Goal: Task Accomplishment & Management: Manage account settings

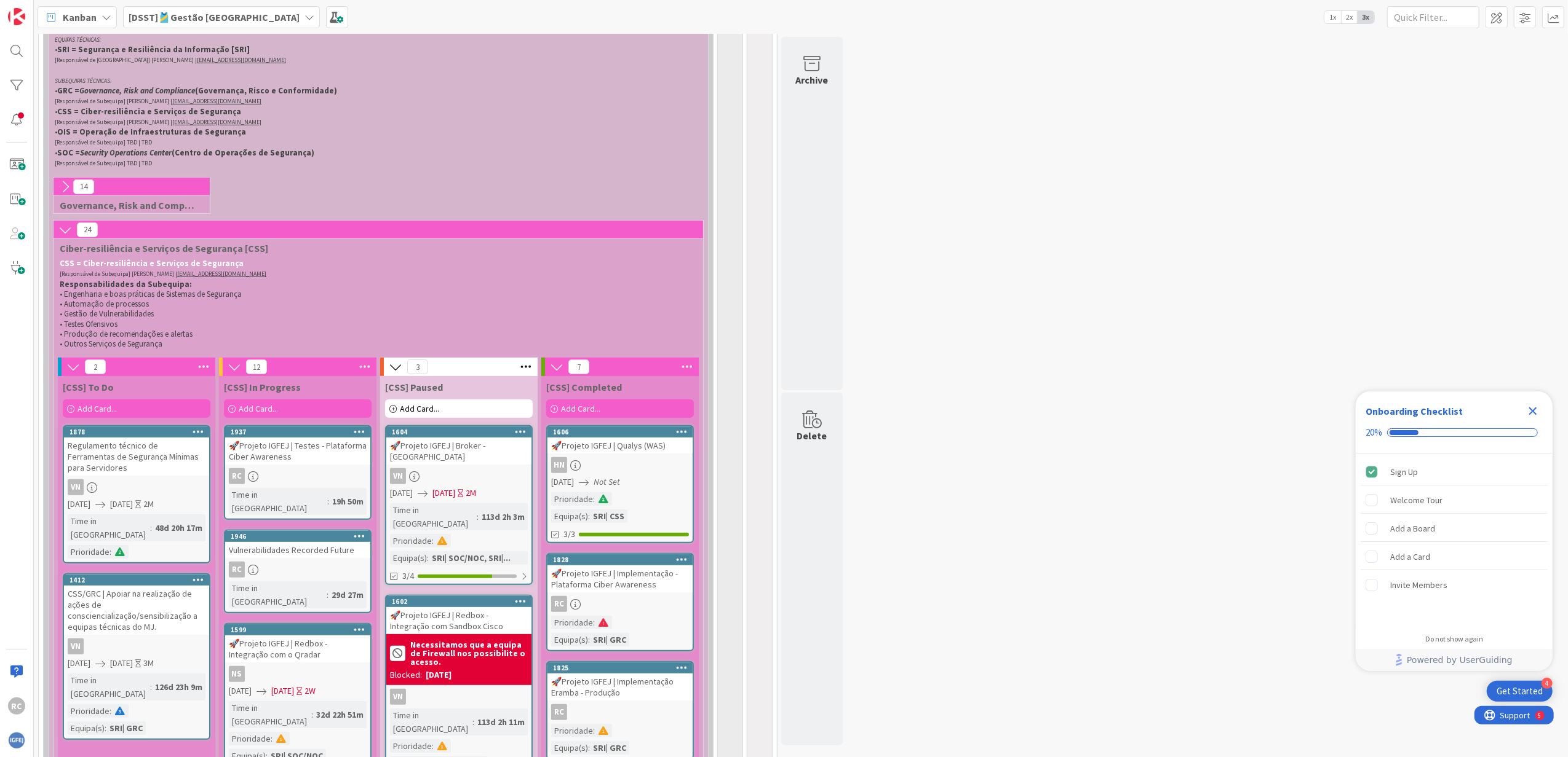
scroll to position [409, 0]
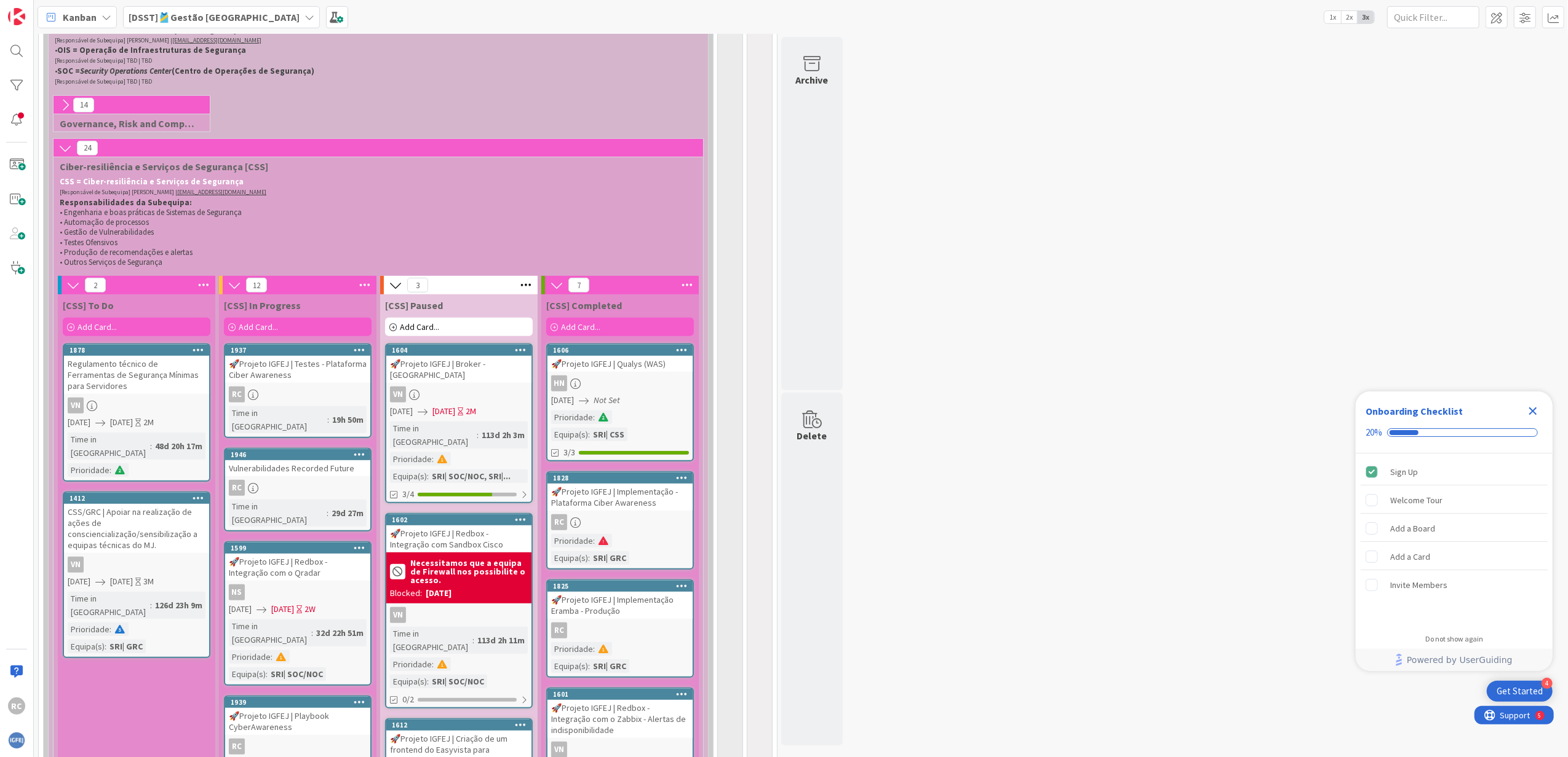
click at [119, 466] on span at bounding box center [119, 471] width 11 height 9
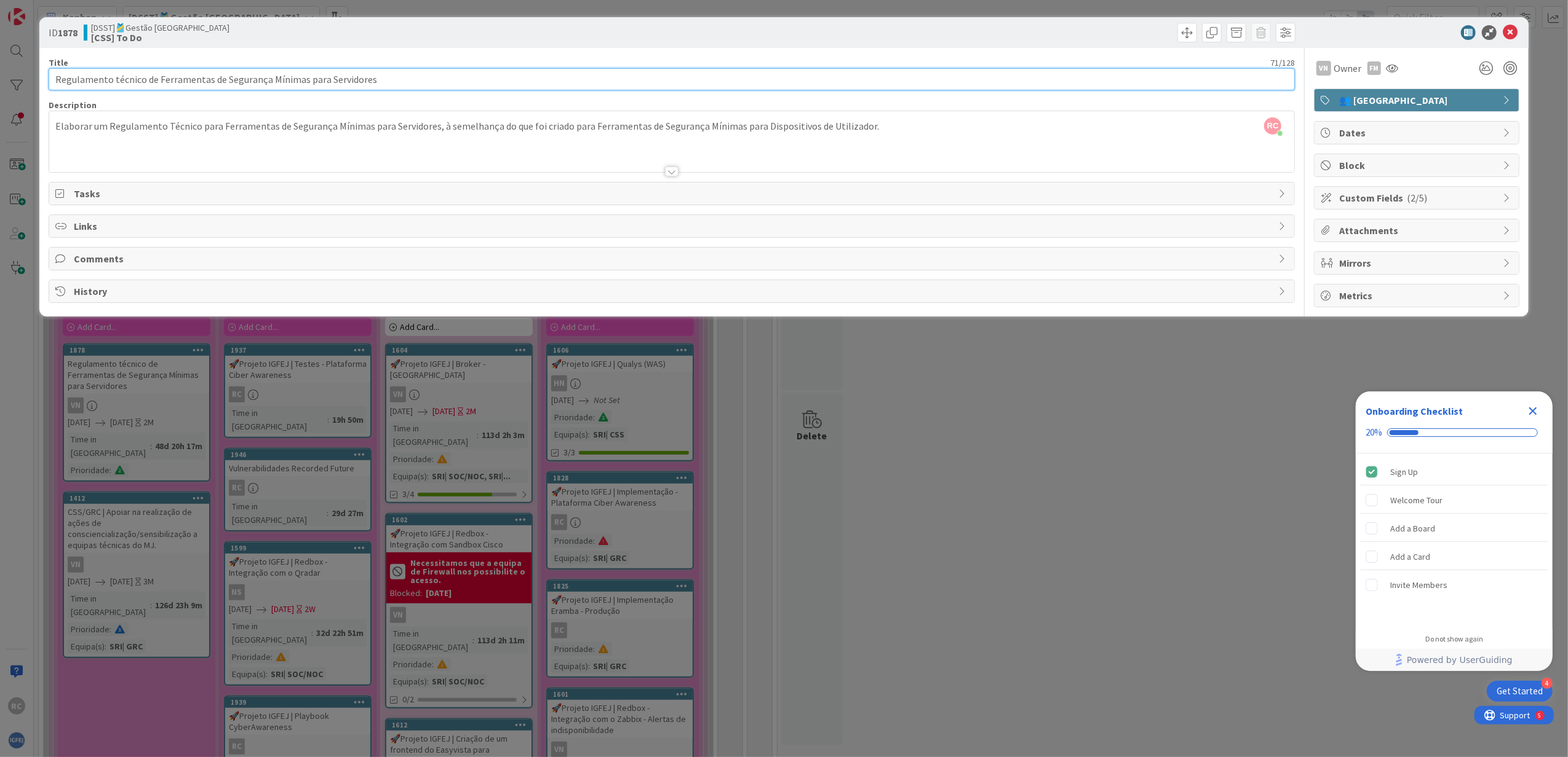
click at [421, 80] on input "Regulamento técnico de Ferramentas de Segurança Mínimas para Servidores" at bounding box center [672, 80] width 1247 height 22
click at [1206, 153] on div at bounding box center [672, 156] width 1245 height 32
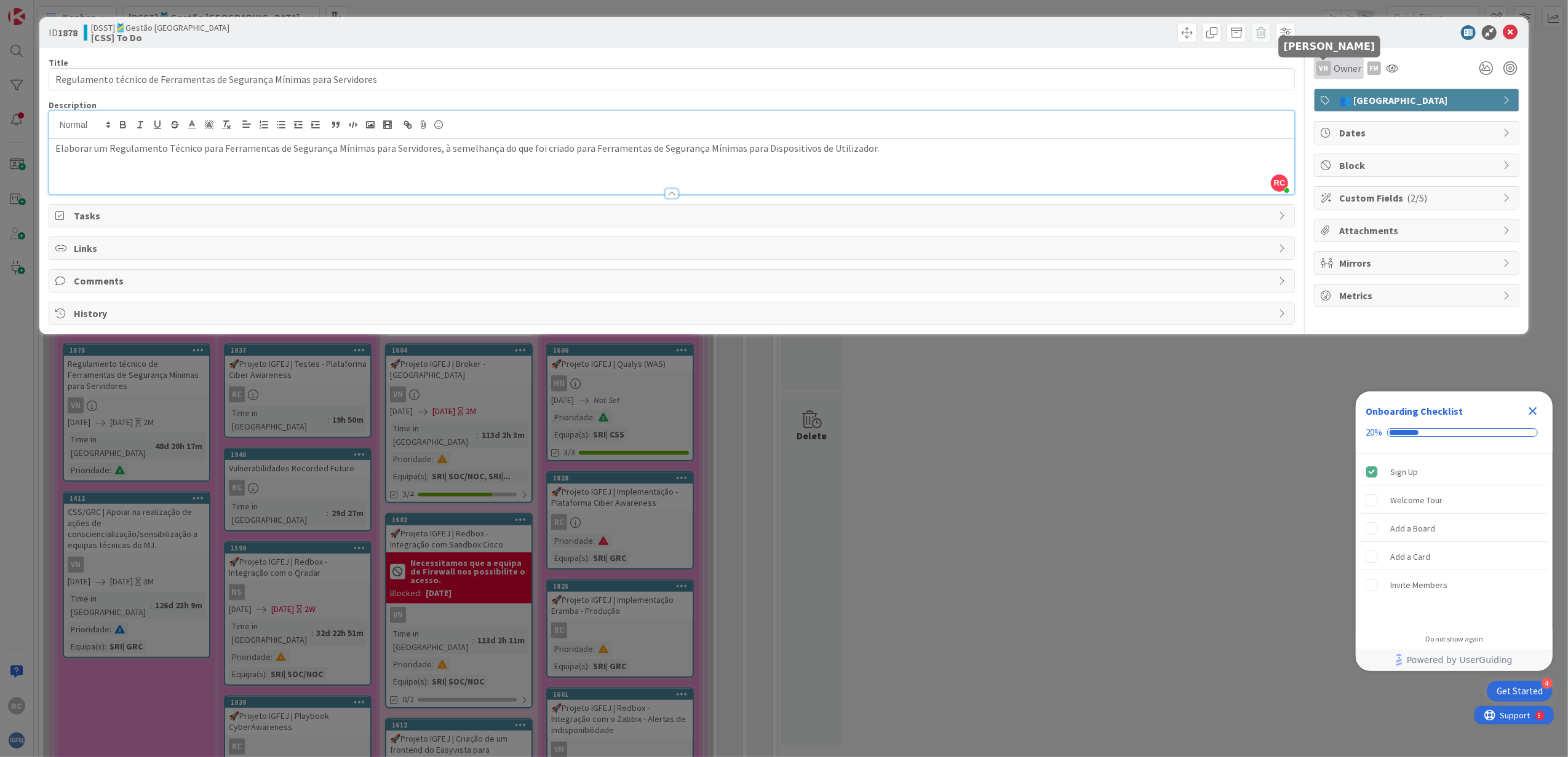
click at [1329, 72] on div "VN" at bounding box center [1323, 68] width 15 height 15
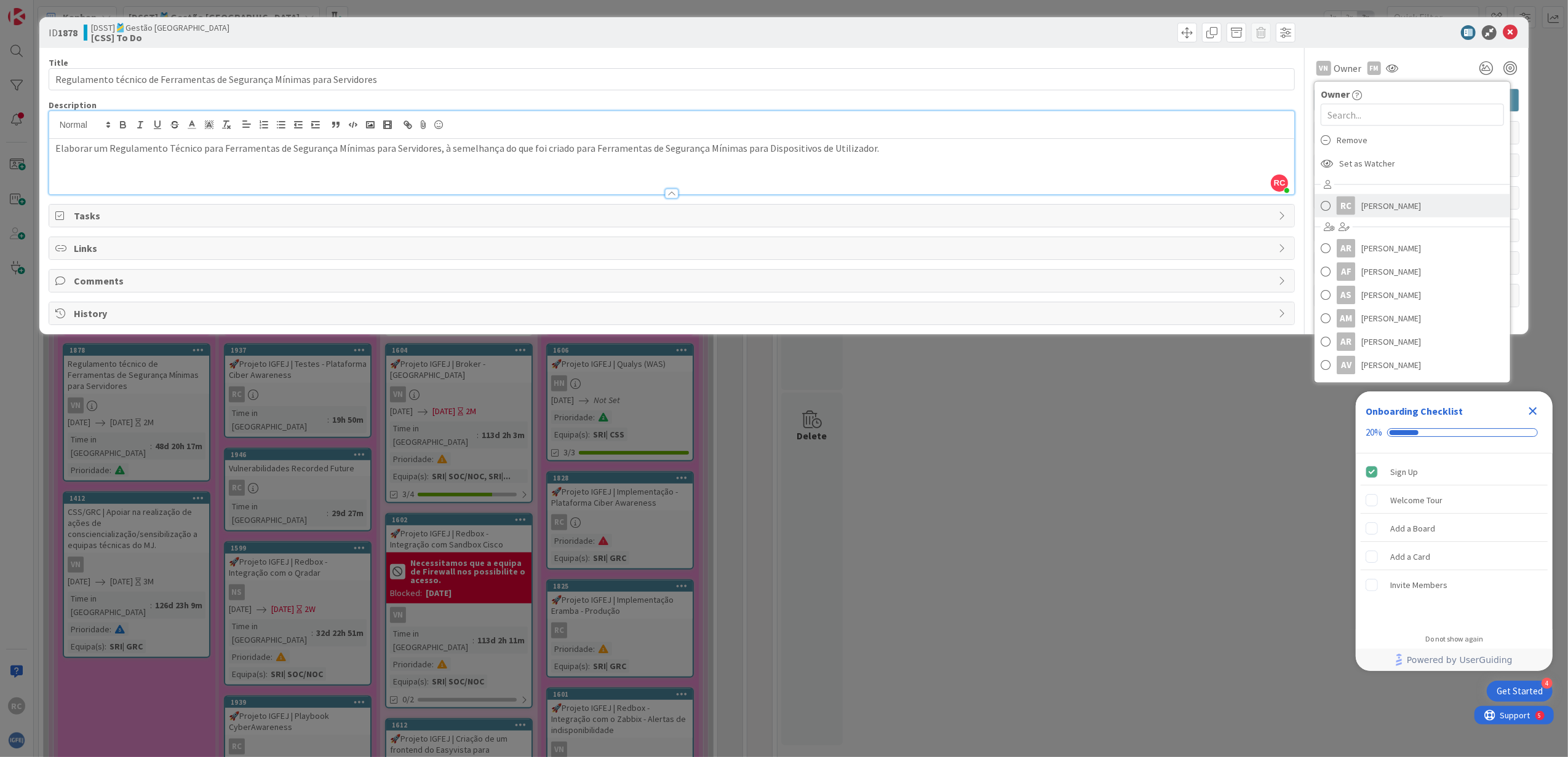
click at [1371, 207] on span "Rodrigo Conde" at bounding box center [1390, 205] width 60 height 18
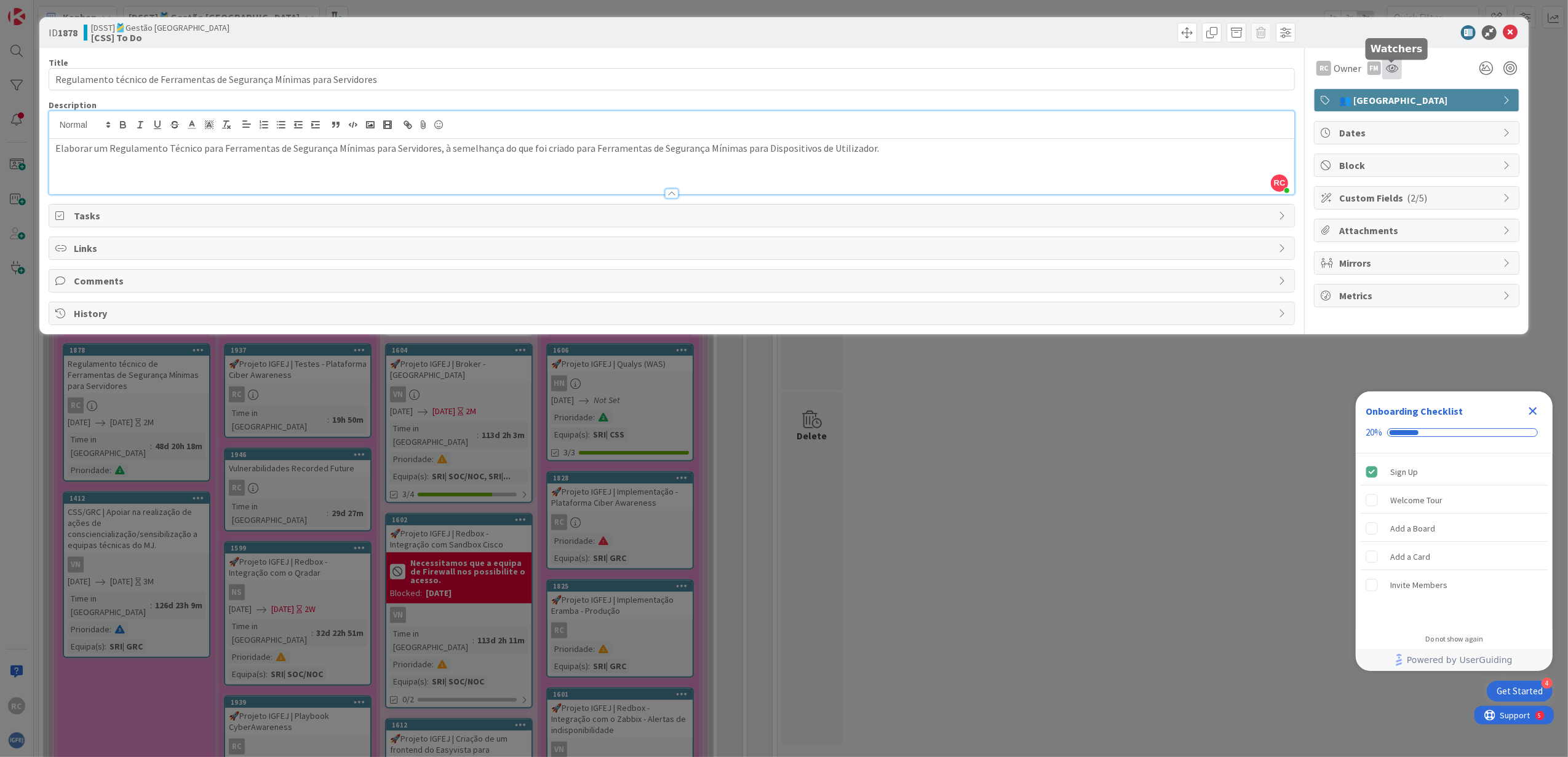
click at [1393, 70] on icon at bounding box center [1392, 68] width 13 height 10
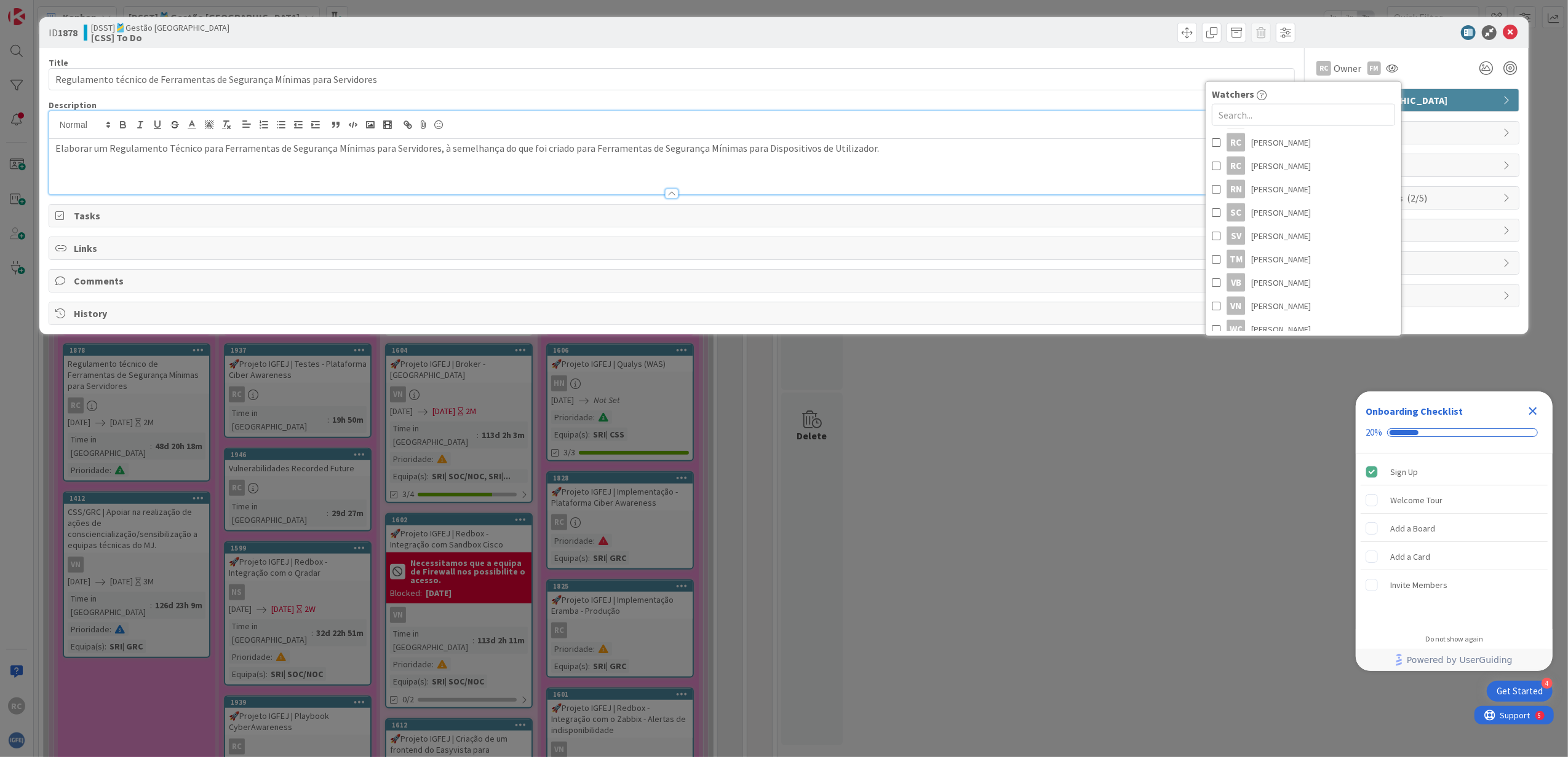
scroll to position [2194, 0]
click at [1294, 163] on span "Vitor Nascimento" at bounding box center [1281, 161] width 60 height 18
click at [1396, 43] on div "ID 1878 [DSST]🎽Gestão Equipas [CSS] To Do" at bounding box center [784, 32] width 1490 height 31
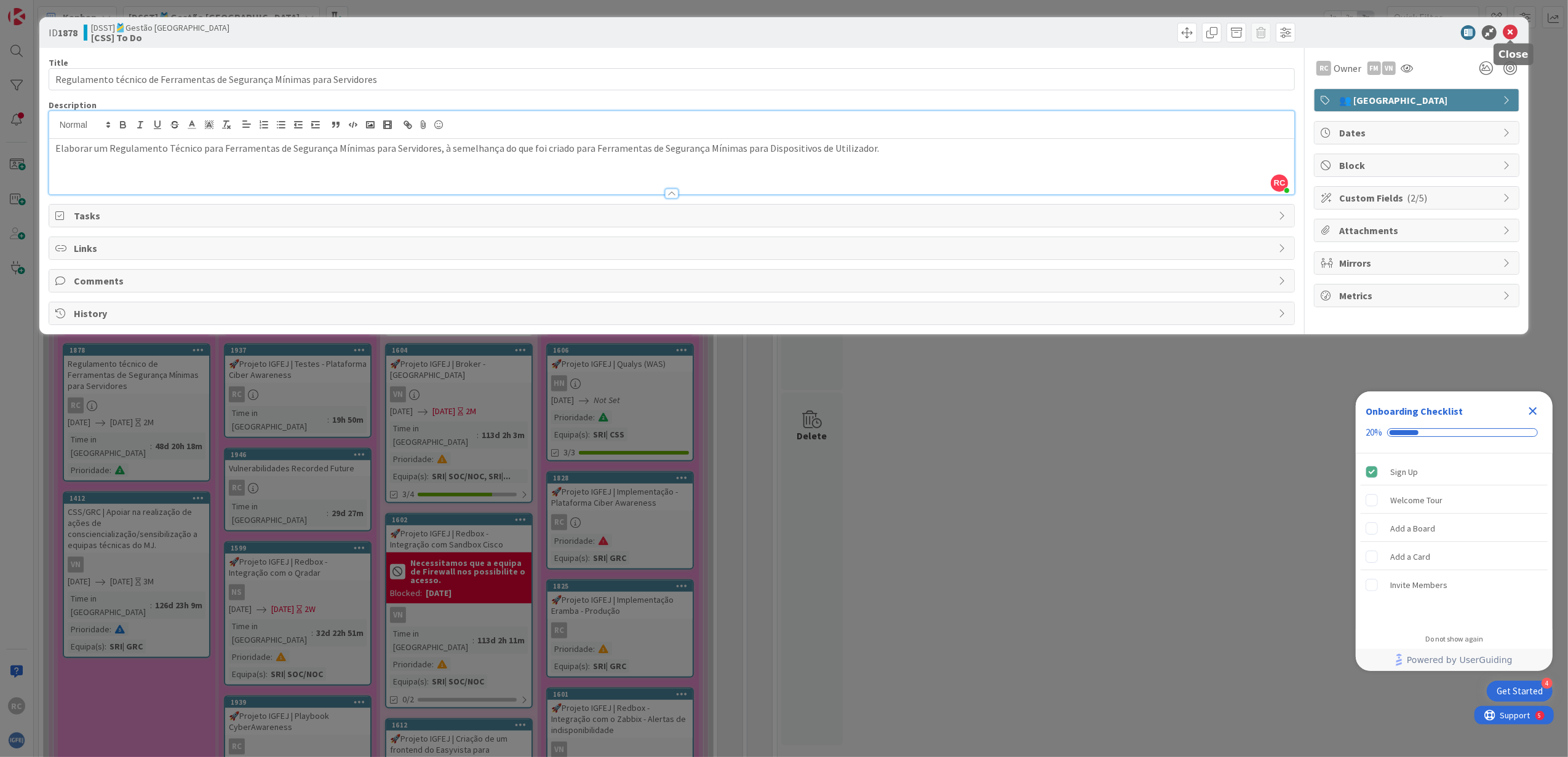
click at [1511, 38] on body "4 Get Started Onboarding Checklist 20% Sign Up Welcome Tour Add a Board Add a C…" at bounding box center [784, 378] width 1568 height 757
click at [1511, 35] on icon at bounding box center [1510, 32] width 15 height 15
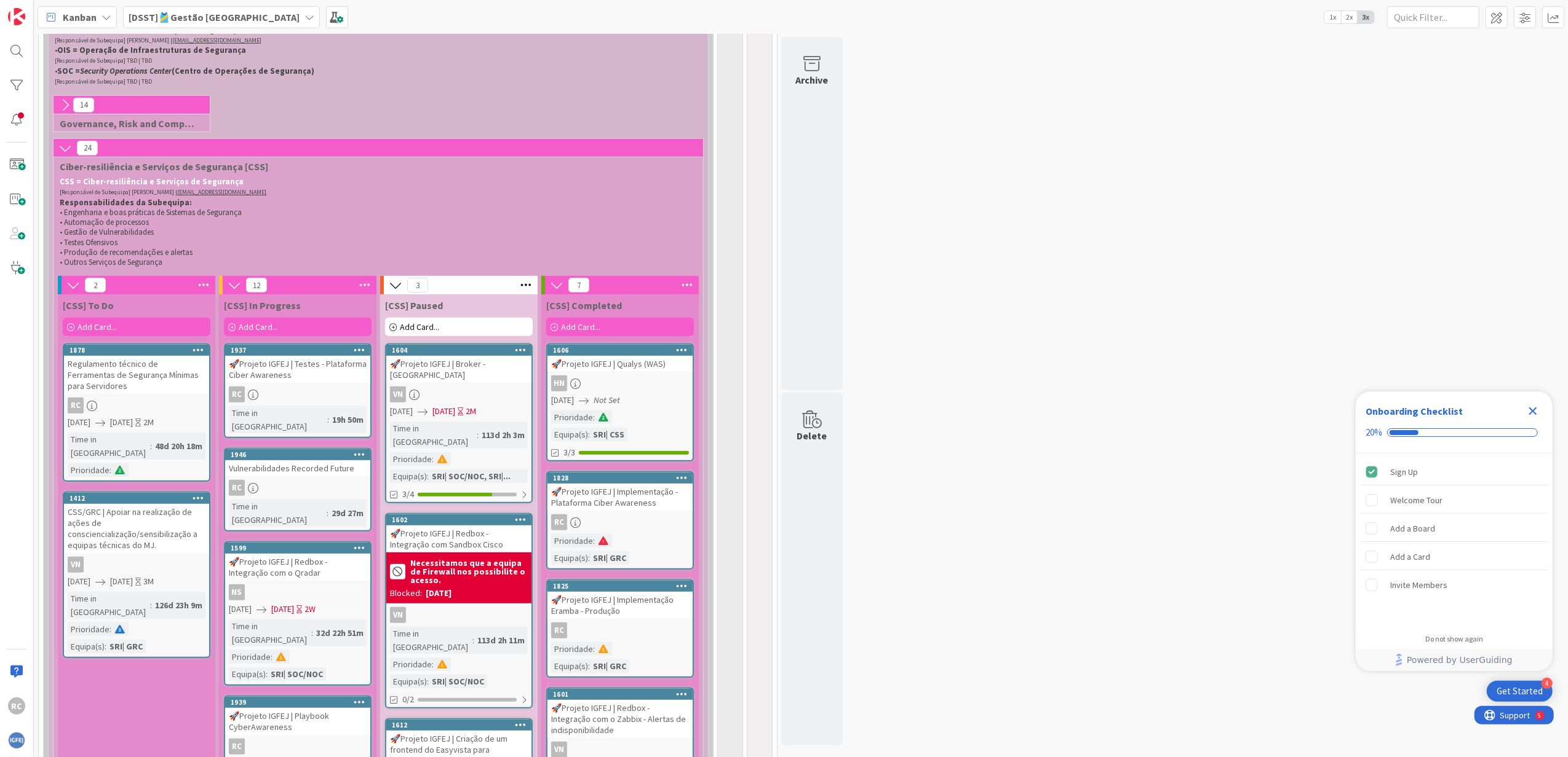
click at [133, 429] on span "09/30/2025" at bounding box center [121, 423] width 23 height 13
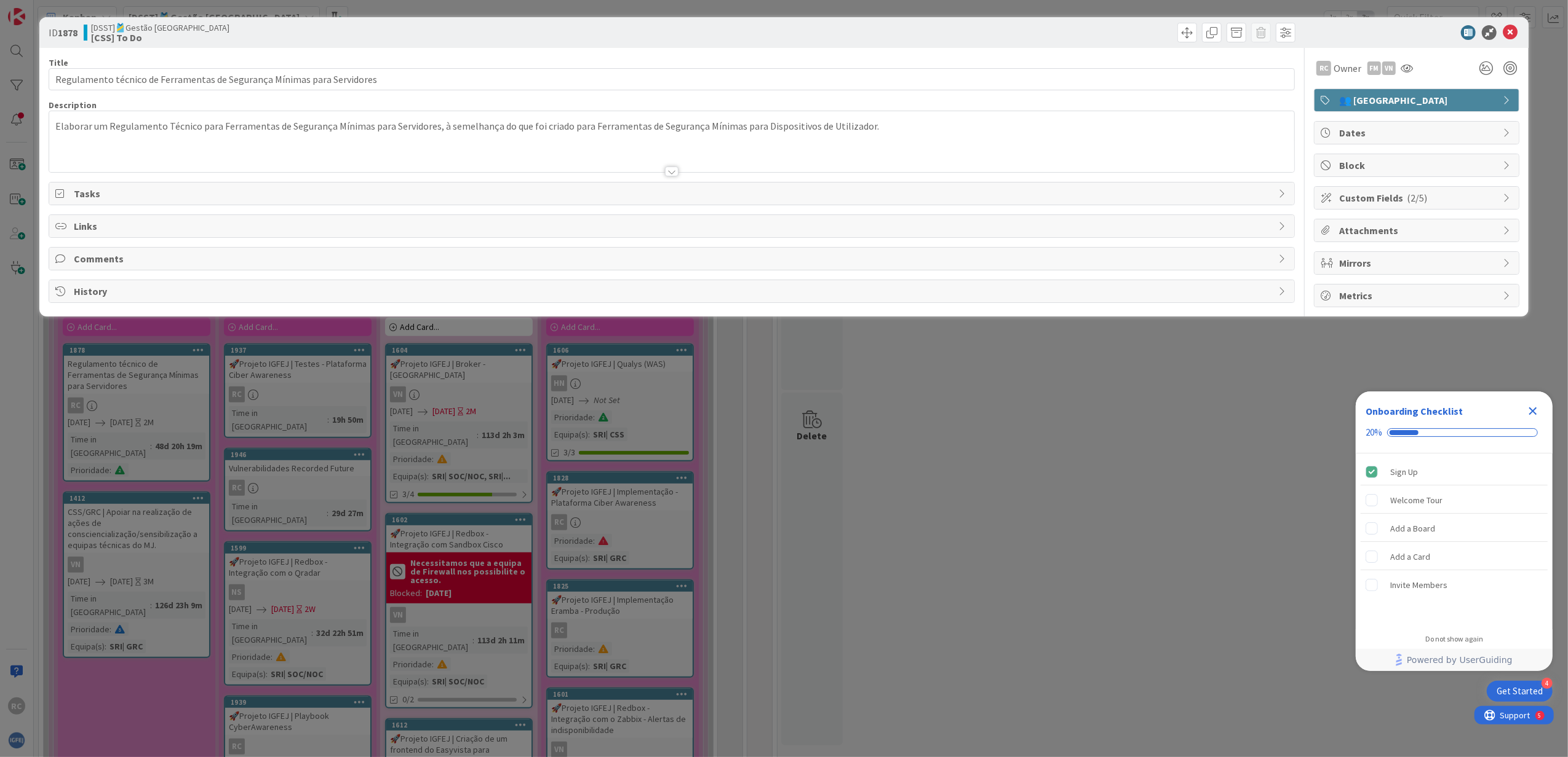
click at [125, 203] on div "Tasks" at bounding box center [672, 194] width 1245 height 22
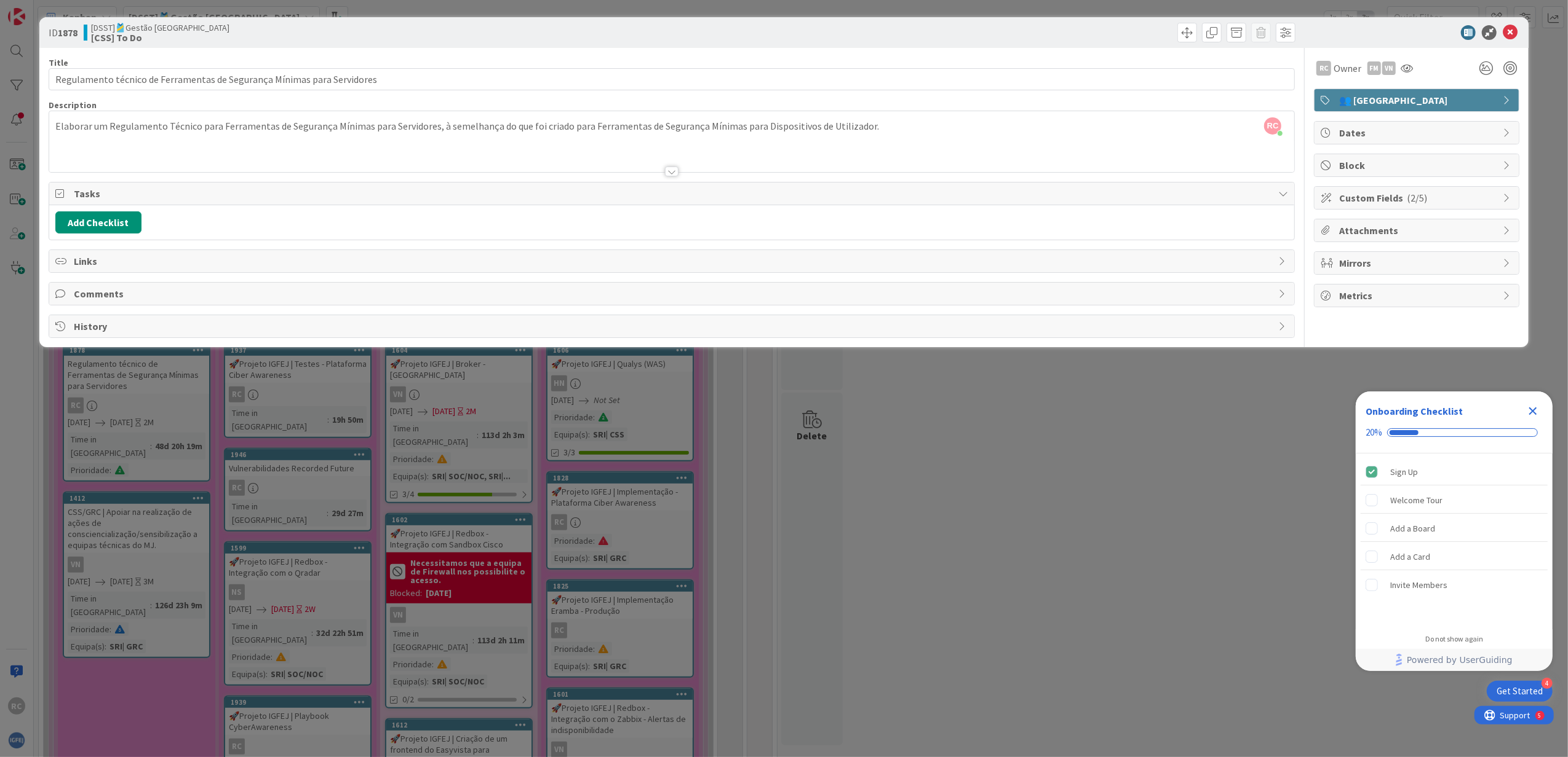
click at [117, 261] on span "Links" at bounding box center [673, 261] width 1199 height 15
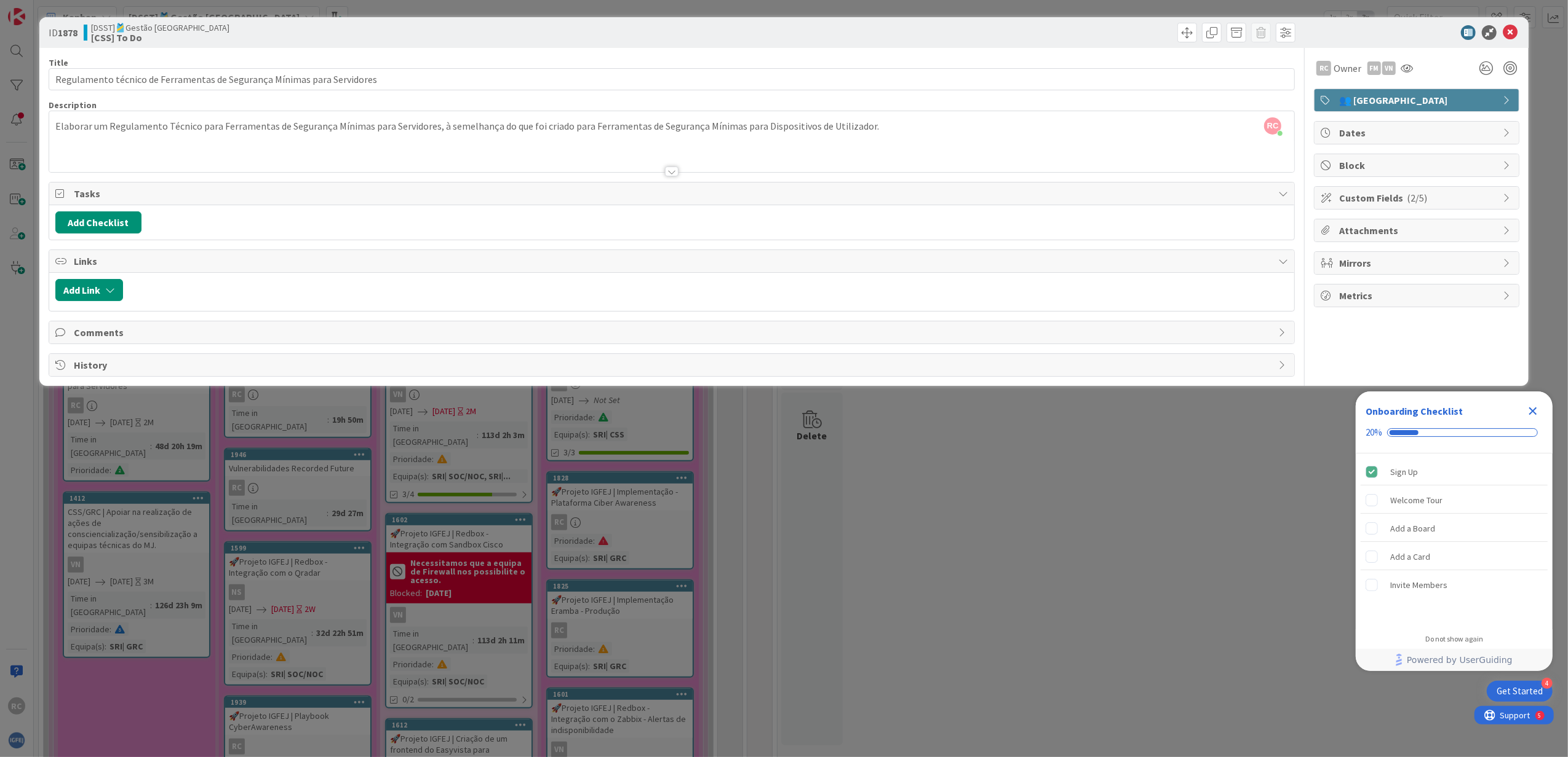
click at [138, 328] on span "Comments" at bounding box center [673, 333] width 1199 height 15
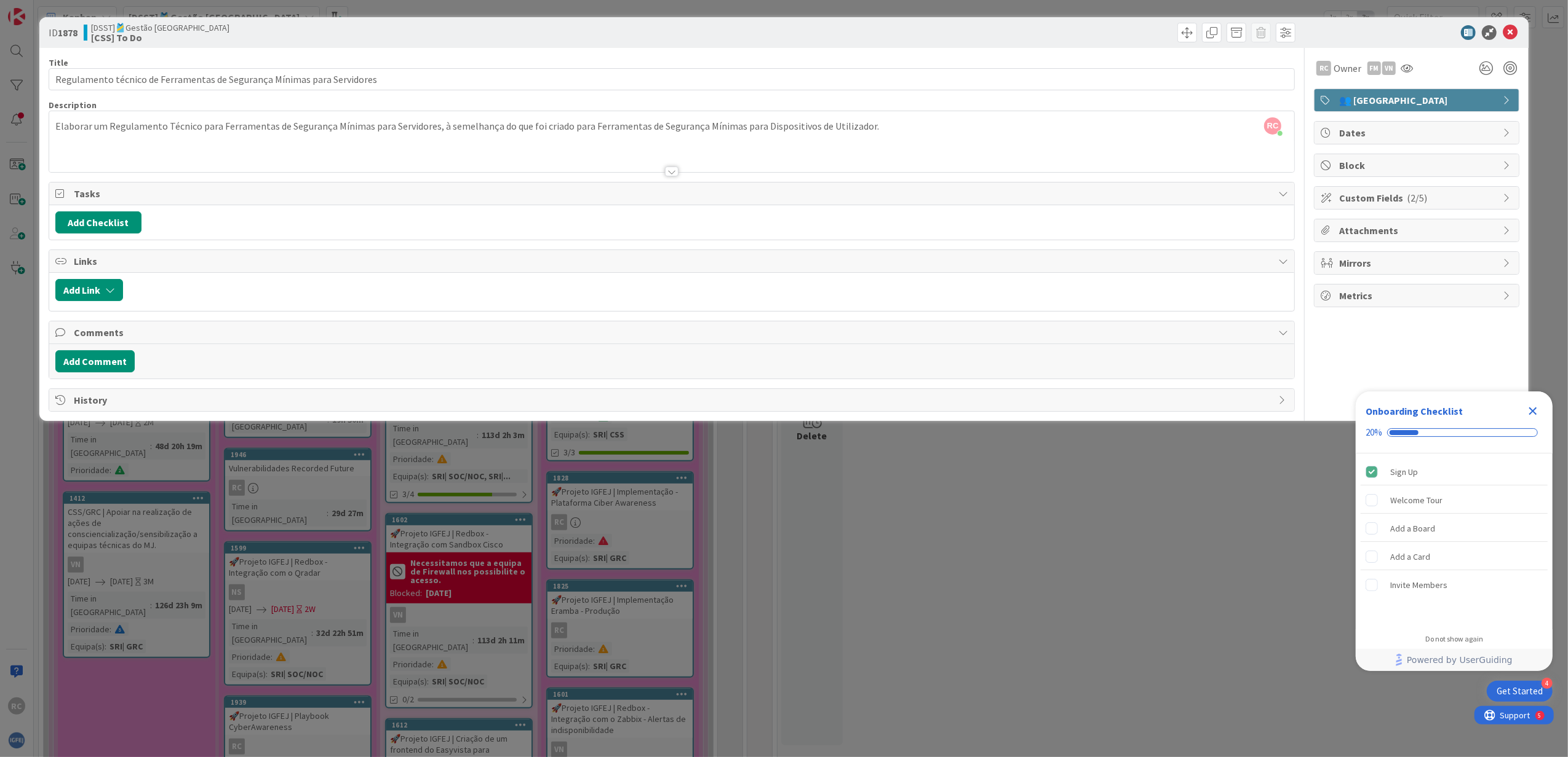
click at [155, 399] on span "History" at bounding box center [673, 400] width 1199 height 15
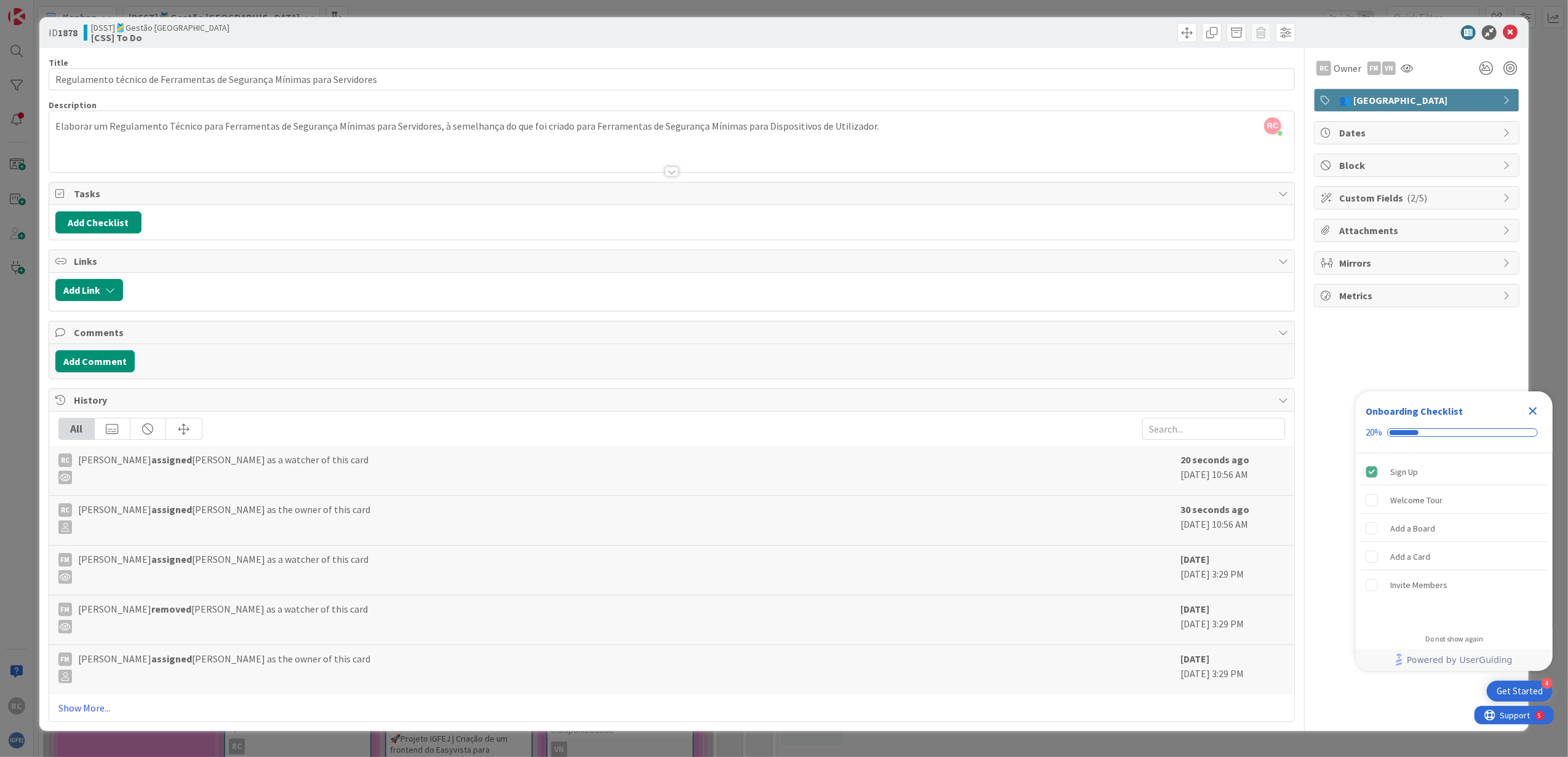
click at [155, 399] on span "History" at bounding box center [673, 400] width 1199 height 15
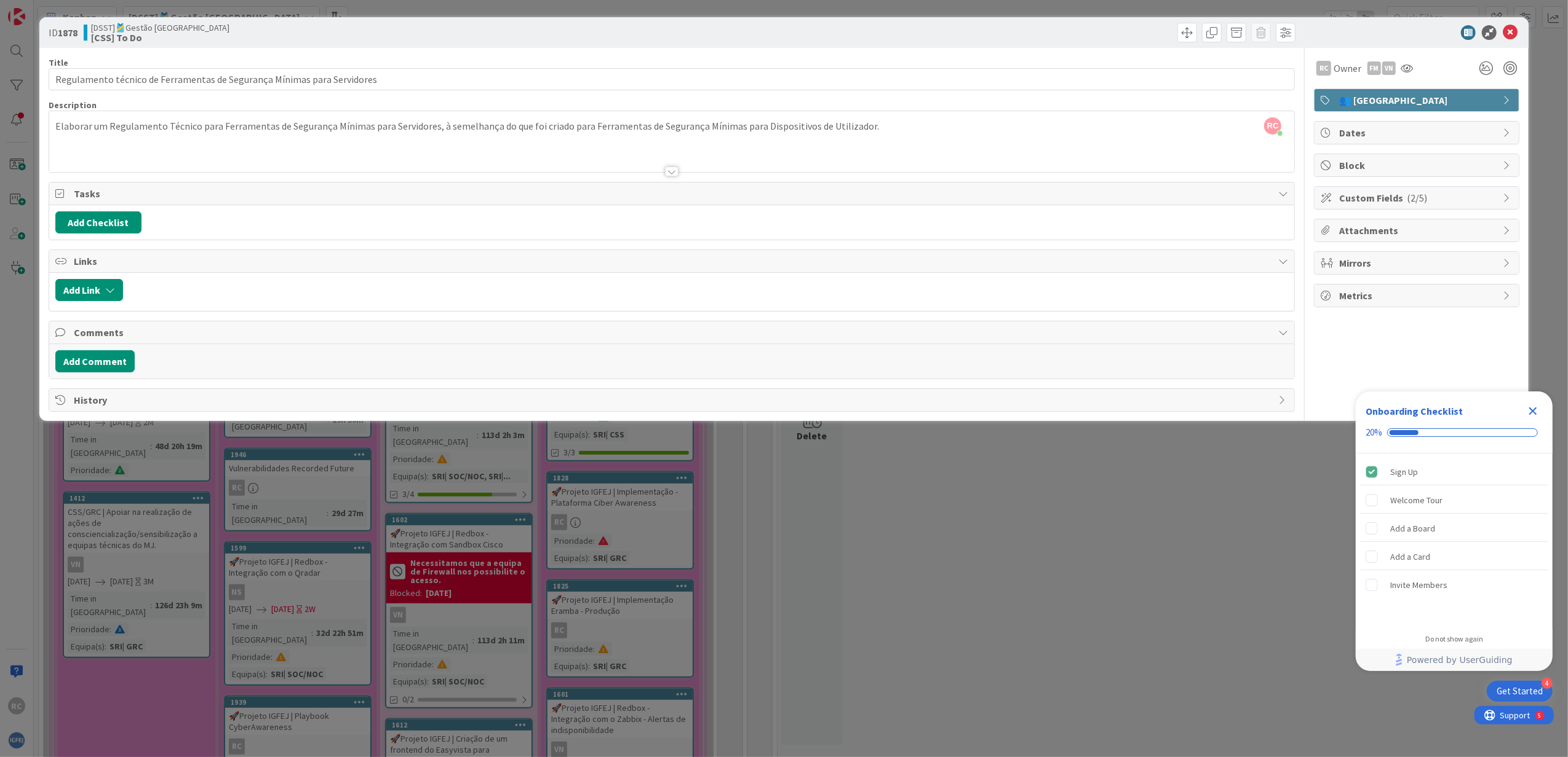
click at [1485, 136] on span "Dates" at bounding box center [1418, 133] width 158 height 15
click at [1415, 180] on icon at bounding box center [1410, 175] width 10 height 10
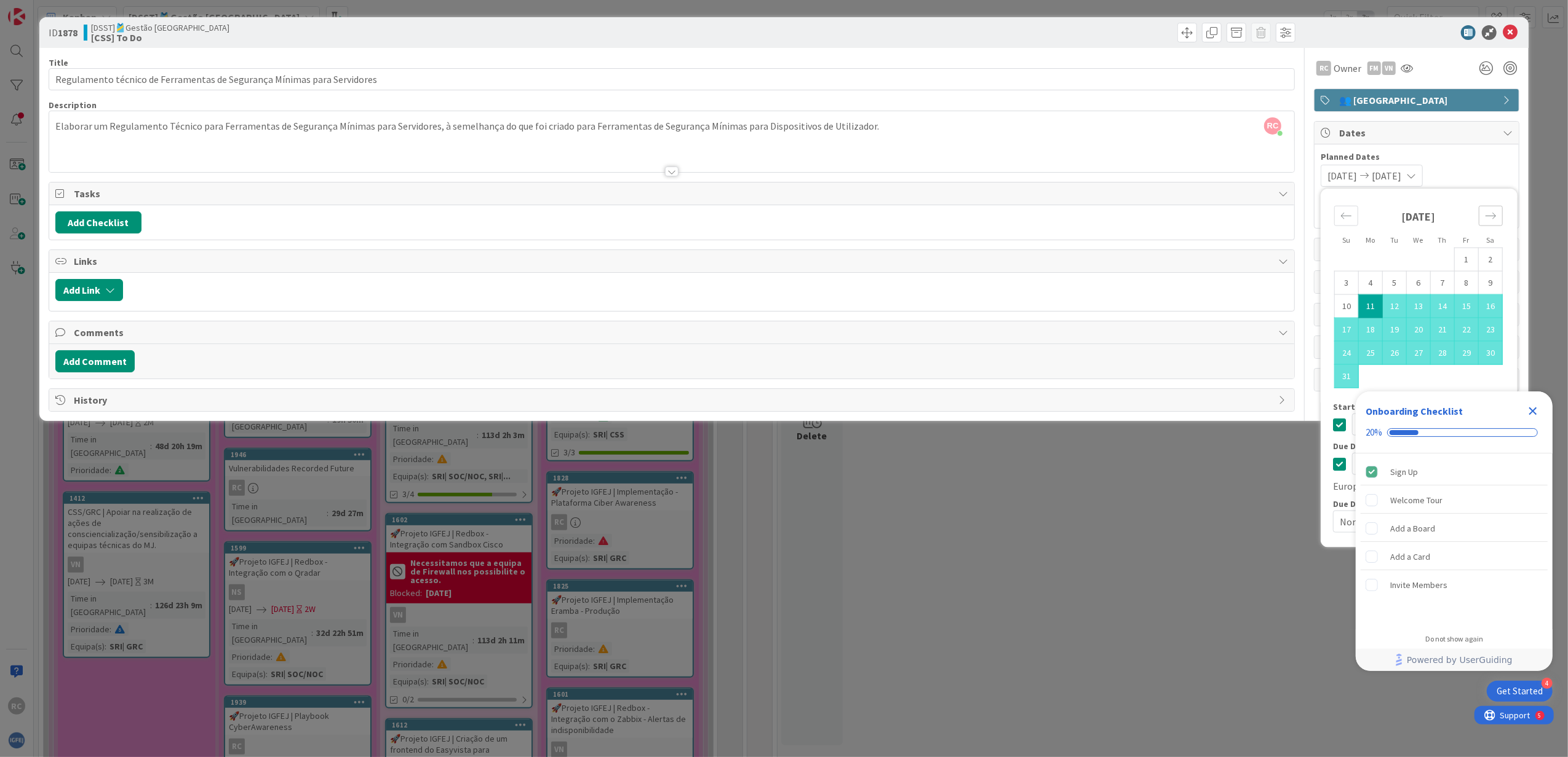
click at [1483, 219] on div "Move forward to switch to the next month." at bounding box center [1491, 216] width 24 height 21
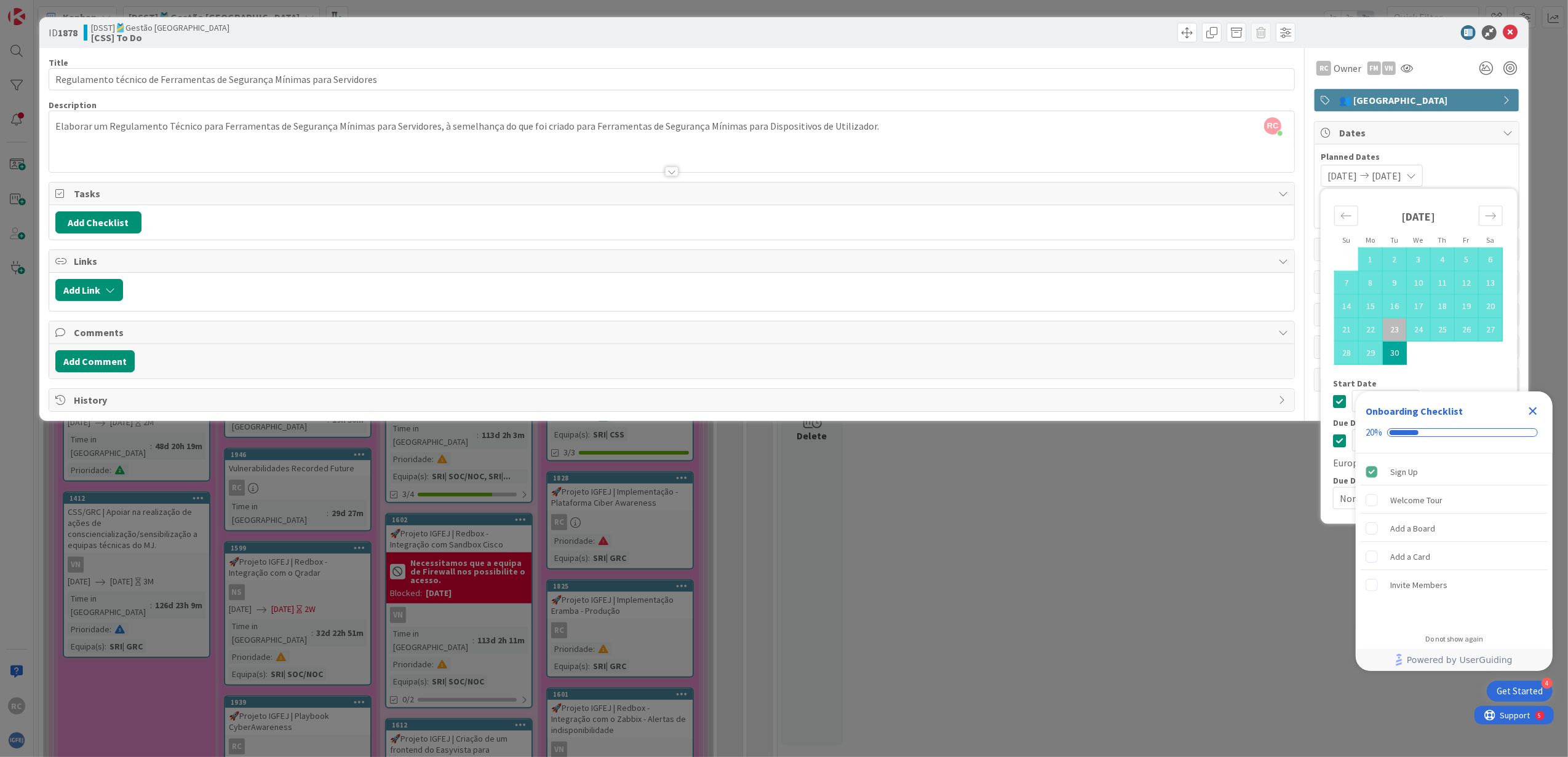
click at [1531, 409] on icon "Close Checklist" at bounding box center [1533, 411] width 8 height 8
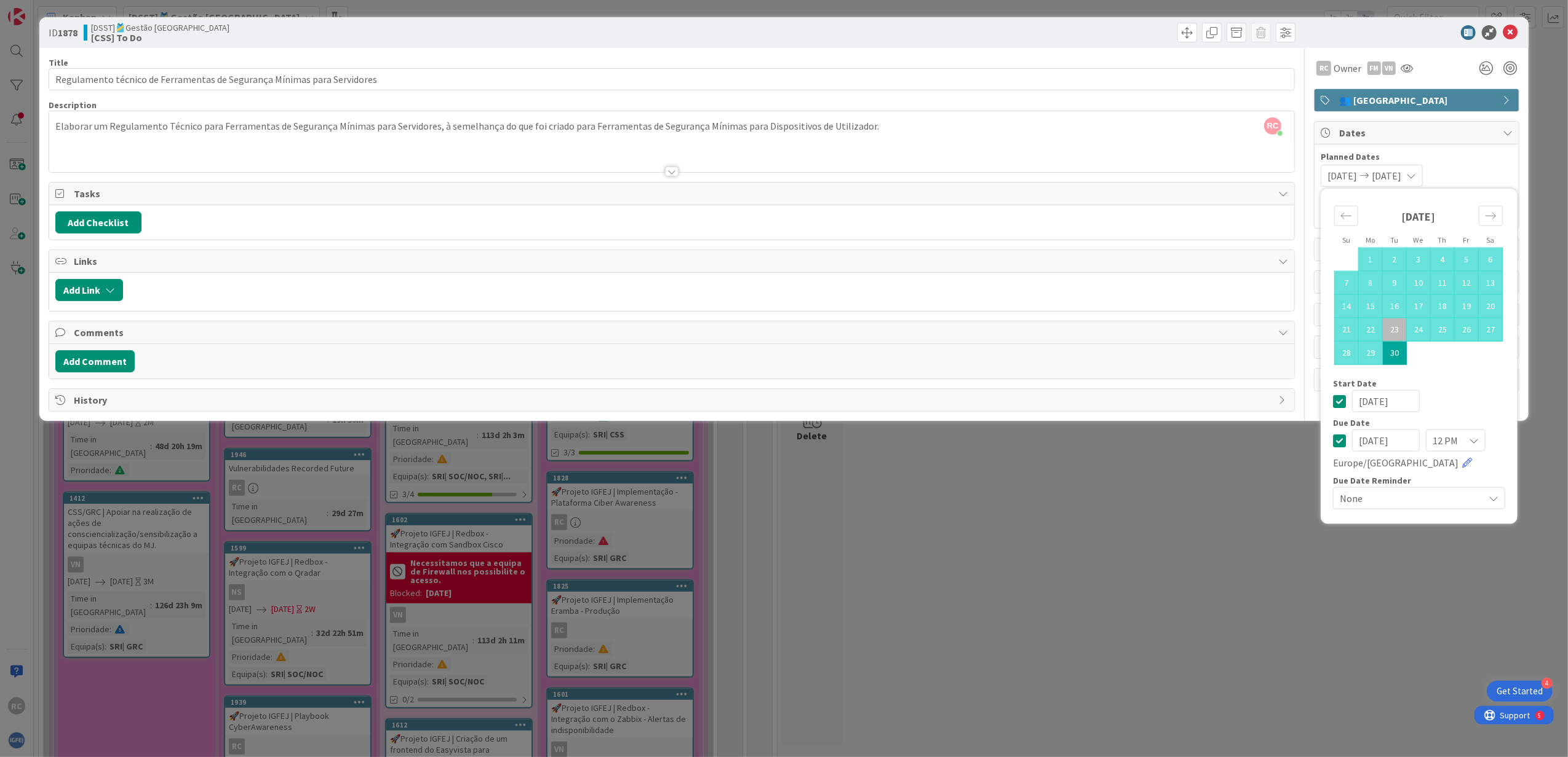
click at [1338, 404] on icon at bounding box center [1340, 401] width 13 height 15
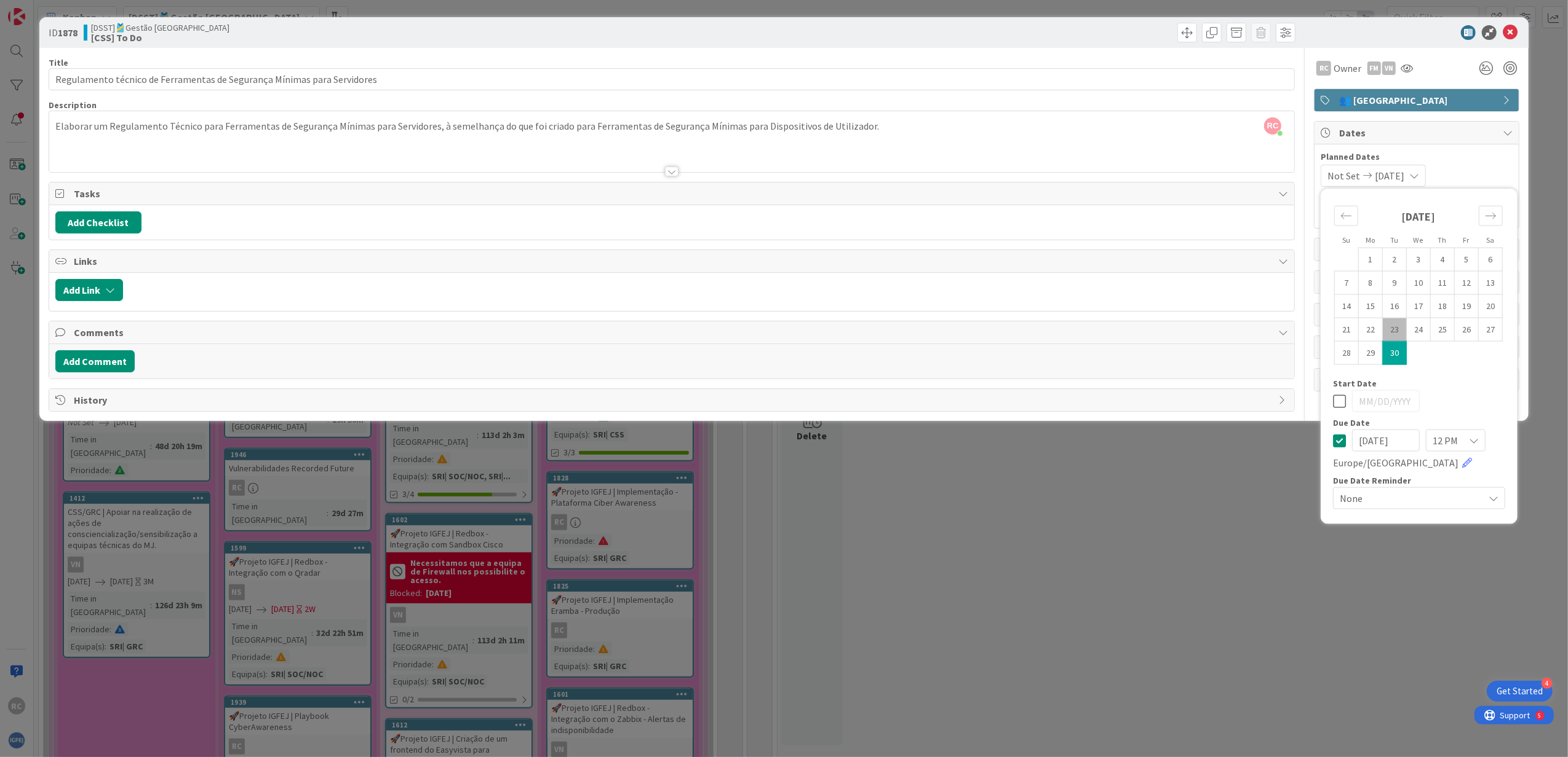
click at [1341, 439] on icon at bounding box center [1340, 440] width 13 height 15
click at [1342, 437] on icon at bounding box center [1340, 440] width 13 height 15
type input "09/23/2025"
click at [1380, 440] on input "09/23/2025" at bounding box center [1386, 440] width 68 height 22
click at [1490, 225] on div "Move forward to switch to the next month." at bounding box center [1491, 216] width 24 height 21
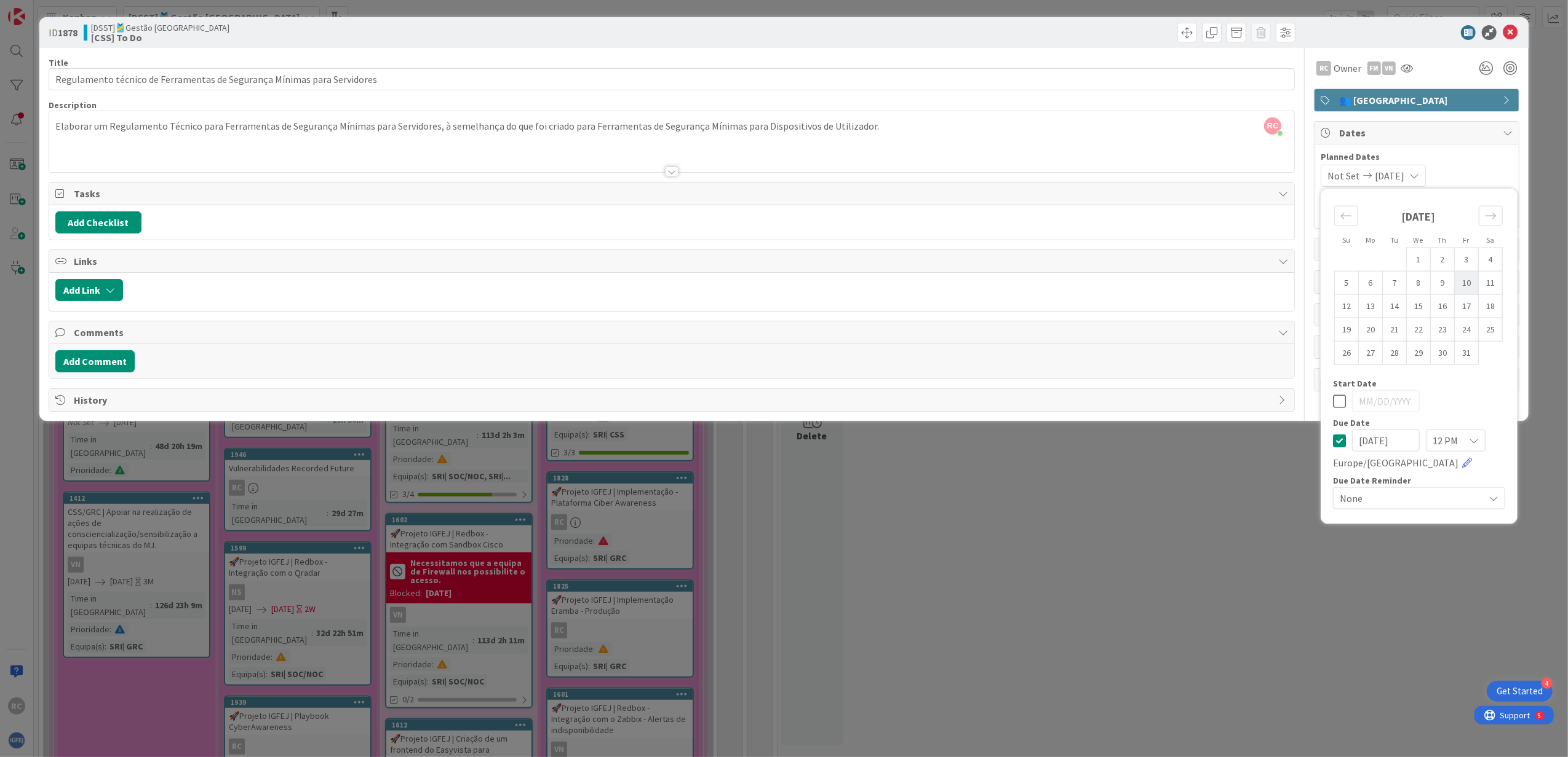
click at [1469, 286] on td "10" at bounding box center [1466, 283] width 24 height 24
type input "10/10/2025"
click at [1442, 62] on div "RC Owner FM VN" at bounding box center [1416, 68] width 206 height 22
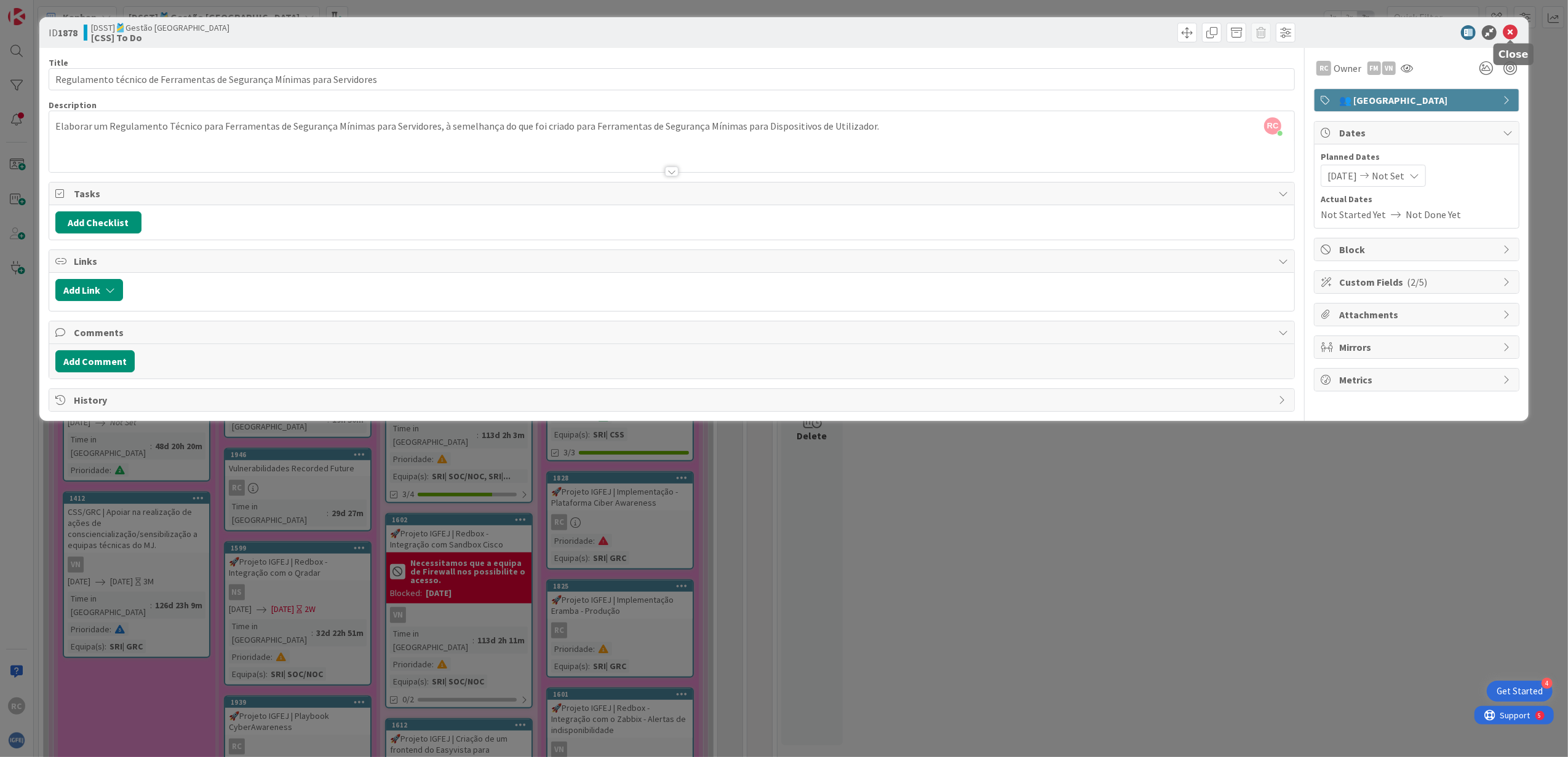
click at [1511, 37] on icon at bounding box center [1510, 32] width 15 height 15
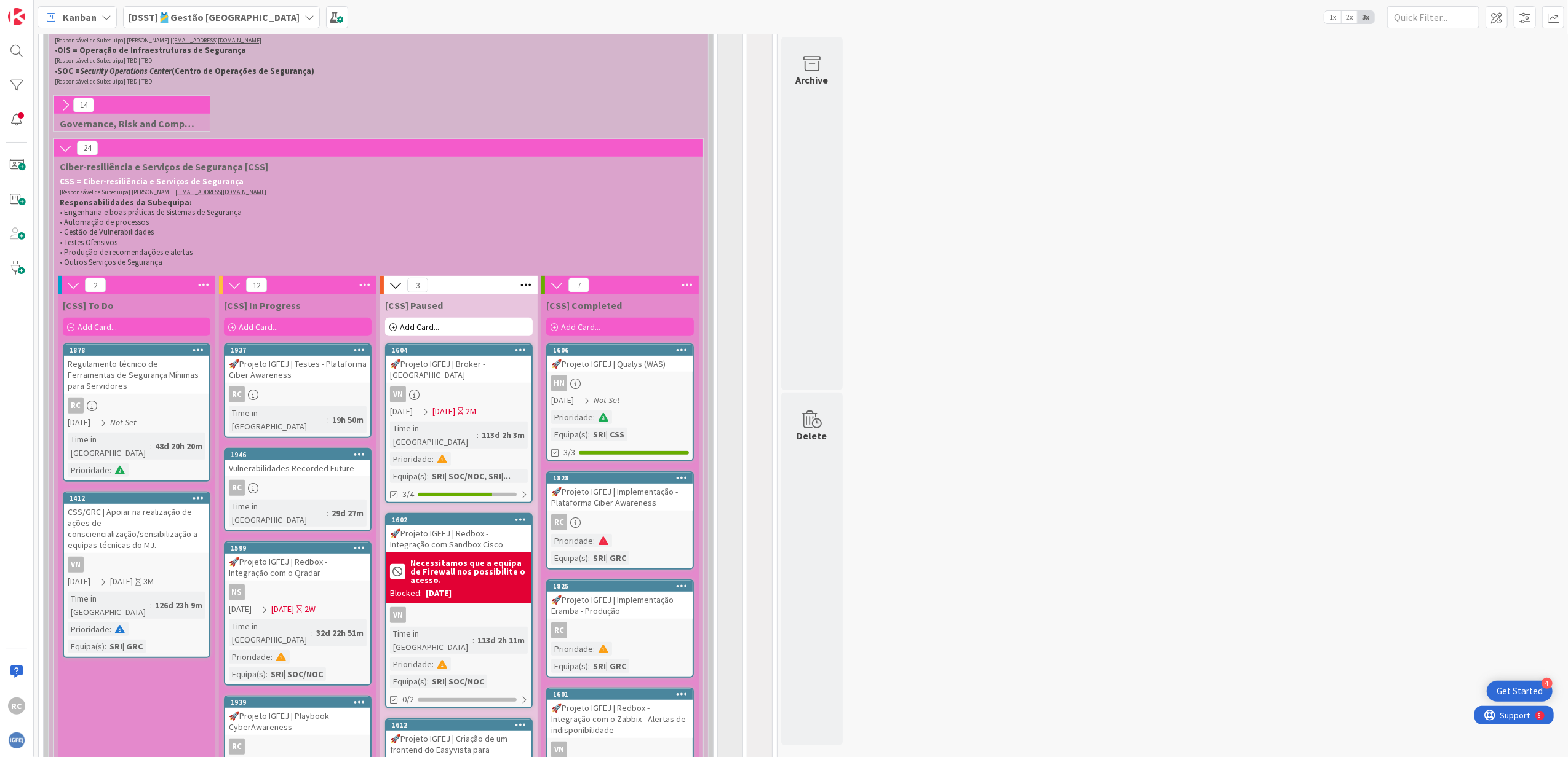
click at [136, 414] on div "RC" at bounding box center [136, 406] width 145 height 16
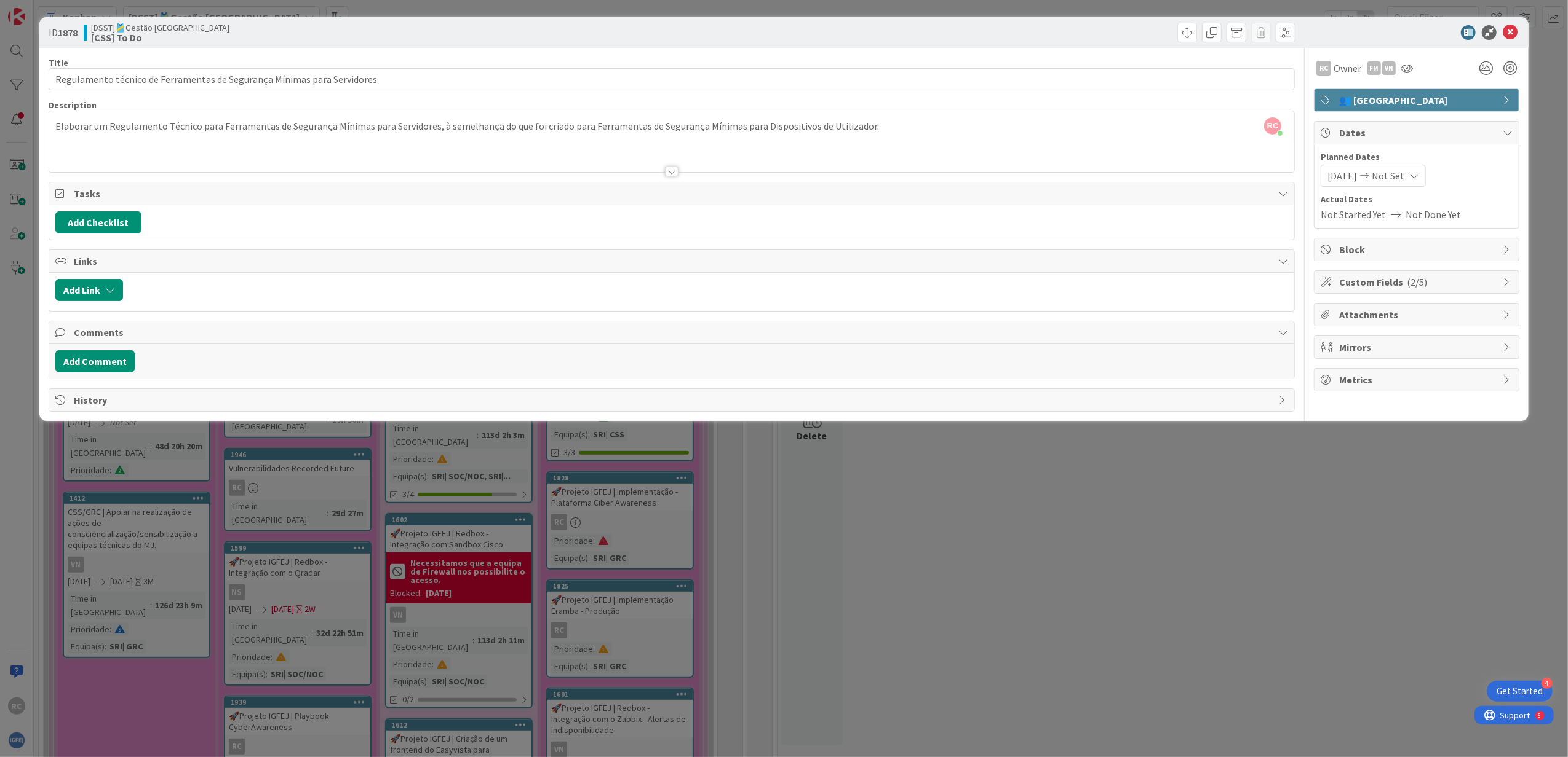
click at [1404, 177] on span "Not Set" at bounding box center [1387, 176] width 32 height 15
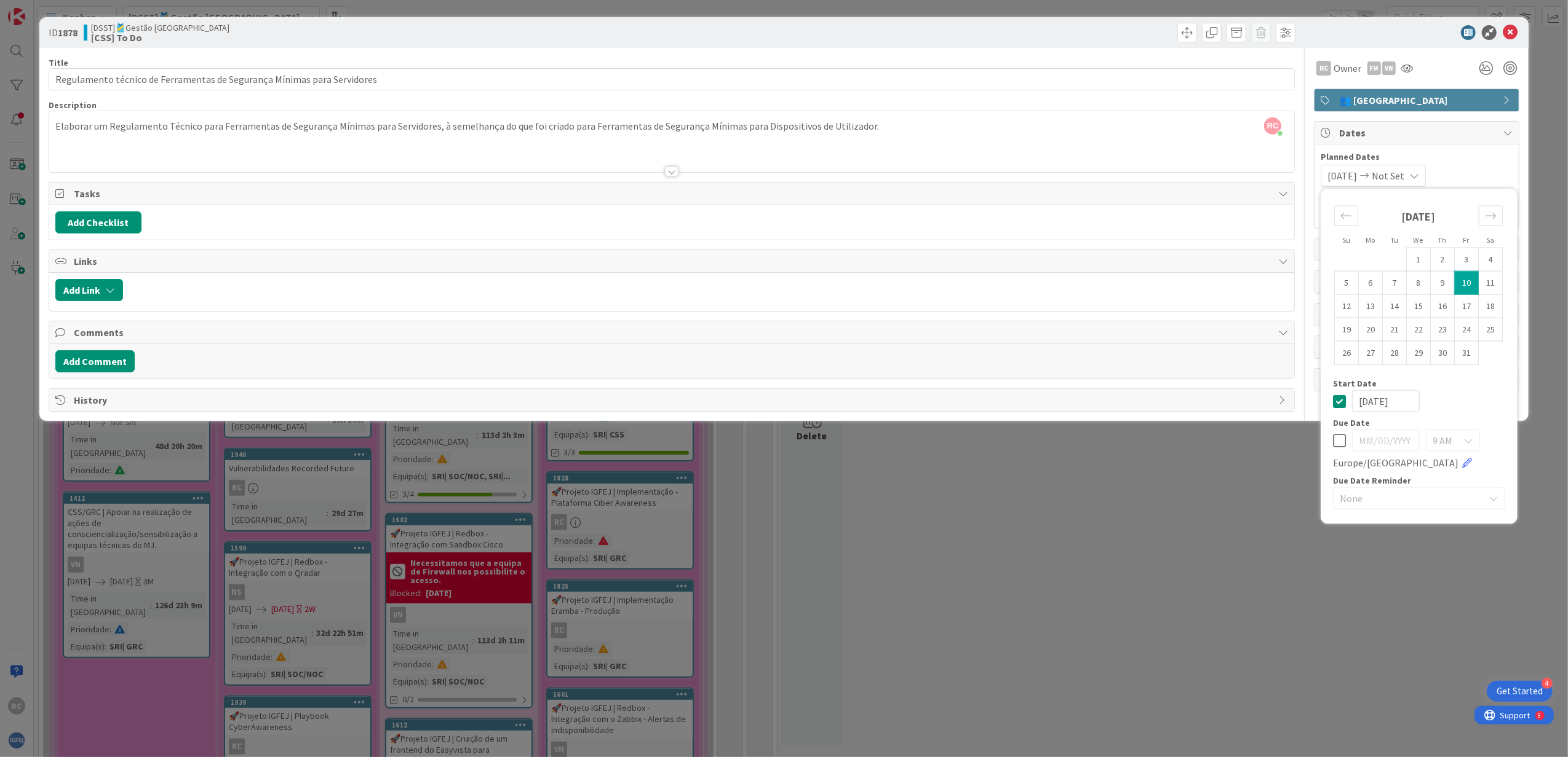
click at [1336, 444] on icon at bounding box center [1340, 440] width 13 height 15
type input "10/11/2025"
click at [1337, 393] on div "10/10/2025" at bounding box center [1419, 401] width 172 height 22
click at [1339, 401] on icon at bounding box center [1340, 401] width 13 height 15
click at [1464, 288] on td "10" at bounding box center [1466, 283] width 24 height 24
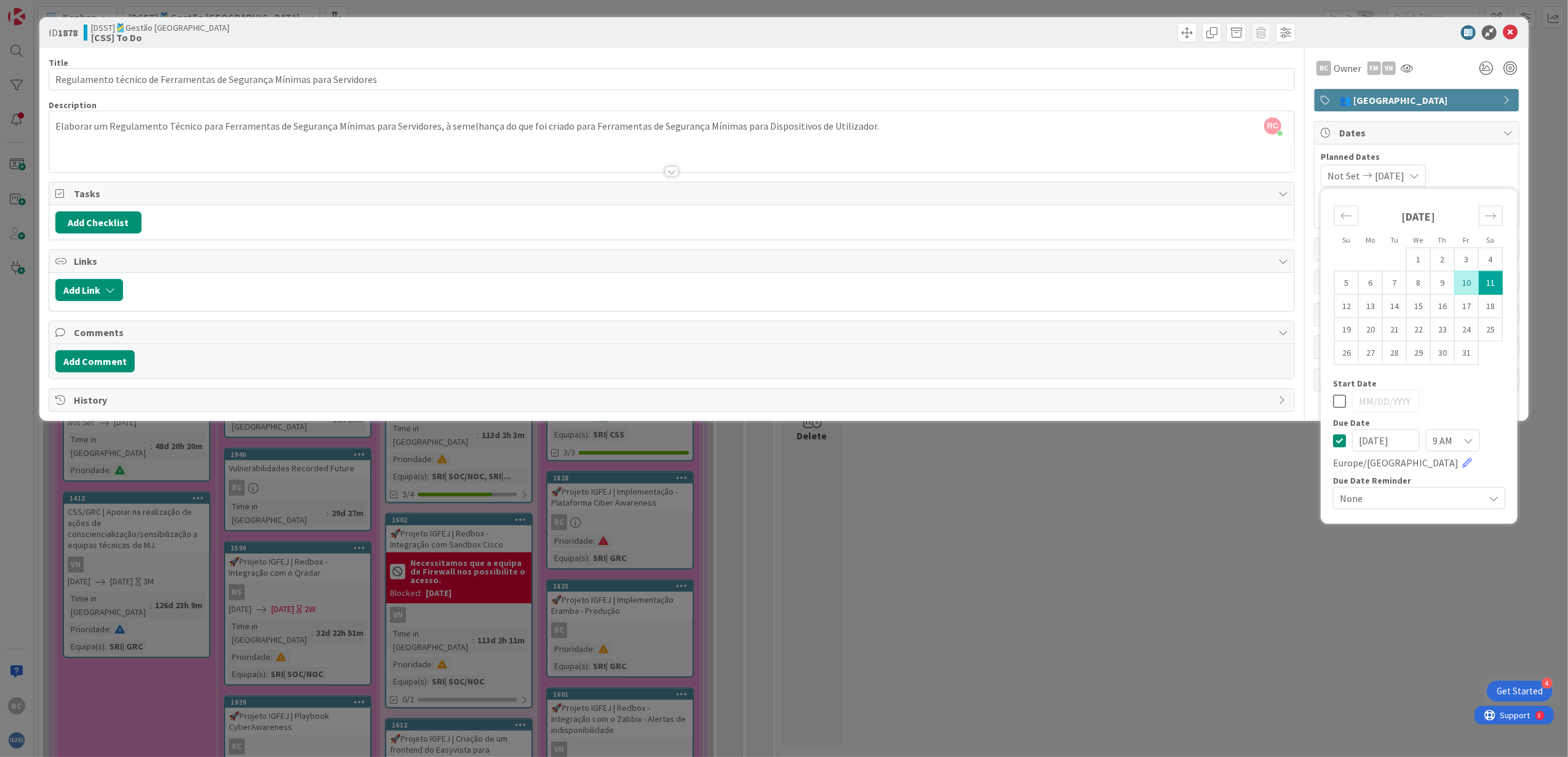
type input "10/10/2025"
click at [1488, 289] on td "11" at bounding box center [1491, 283] width 24 height 24
drag, startPoint x: 1488, startPoint y: 289, endPoint x: 1471, endPoint y: 286, distance: 17.3
click at [1472, 286] on tr "5 6 7 8 9 10 11" at bounding box center [1418, 283] width 168 height 24
click at [1471, 286] on td "10" at bounding box center [1466, 283] width 24 height 24
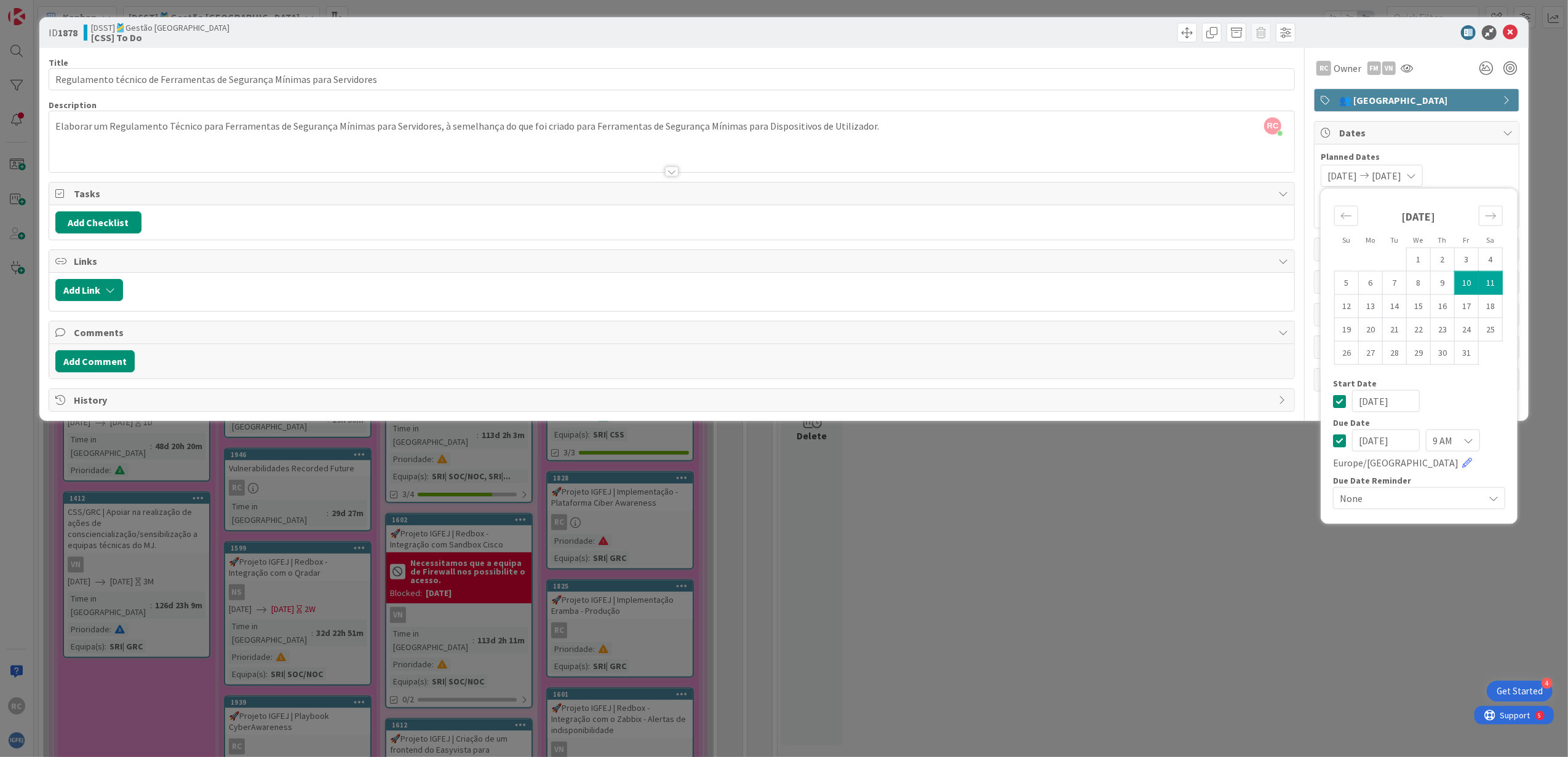
click at [1342, 401] on icon at bounding box center [1340, 401] width 13 height 15
click at [1380, 439] on input "10/11/2025" at bounding box center [1386, 440] width 68 height 22
type input "10/10/2025"
click at [1474, 441] on div "9 AM" at bounding box center [1452, 440] width 54 height 22
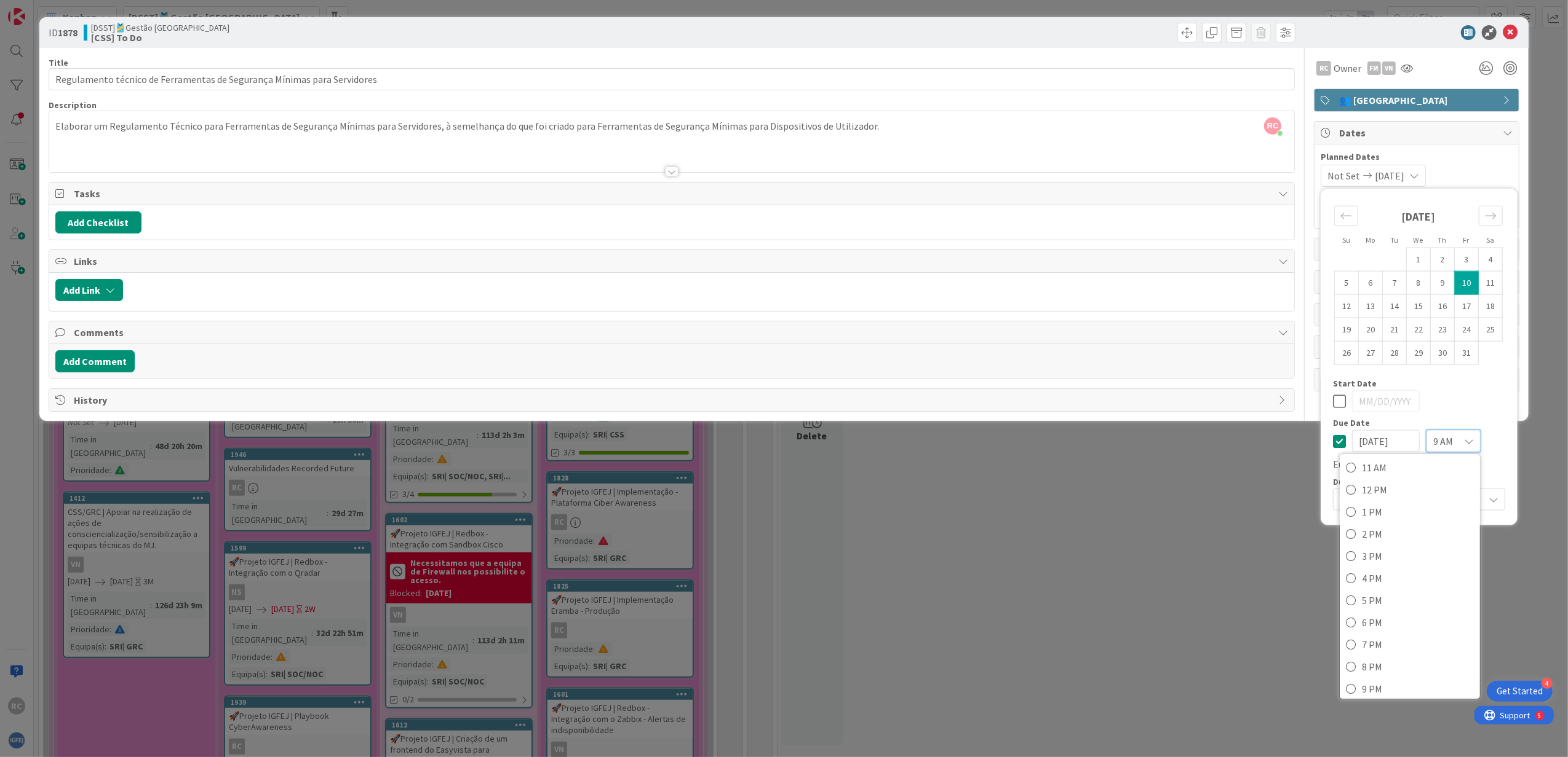
scroll to position [296, 0]
click at [1404, 579] on span "6 PM" at bounding box center [1418, 572] width 112 height 18
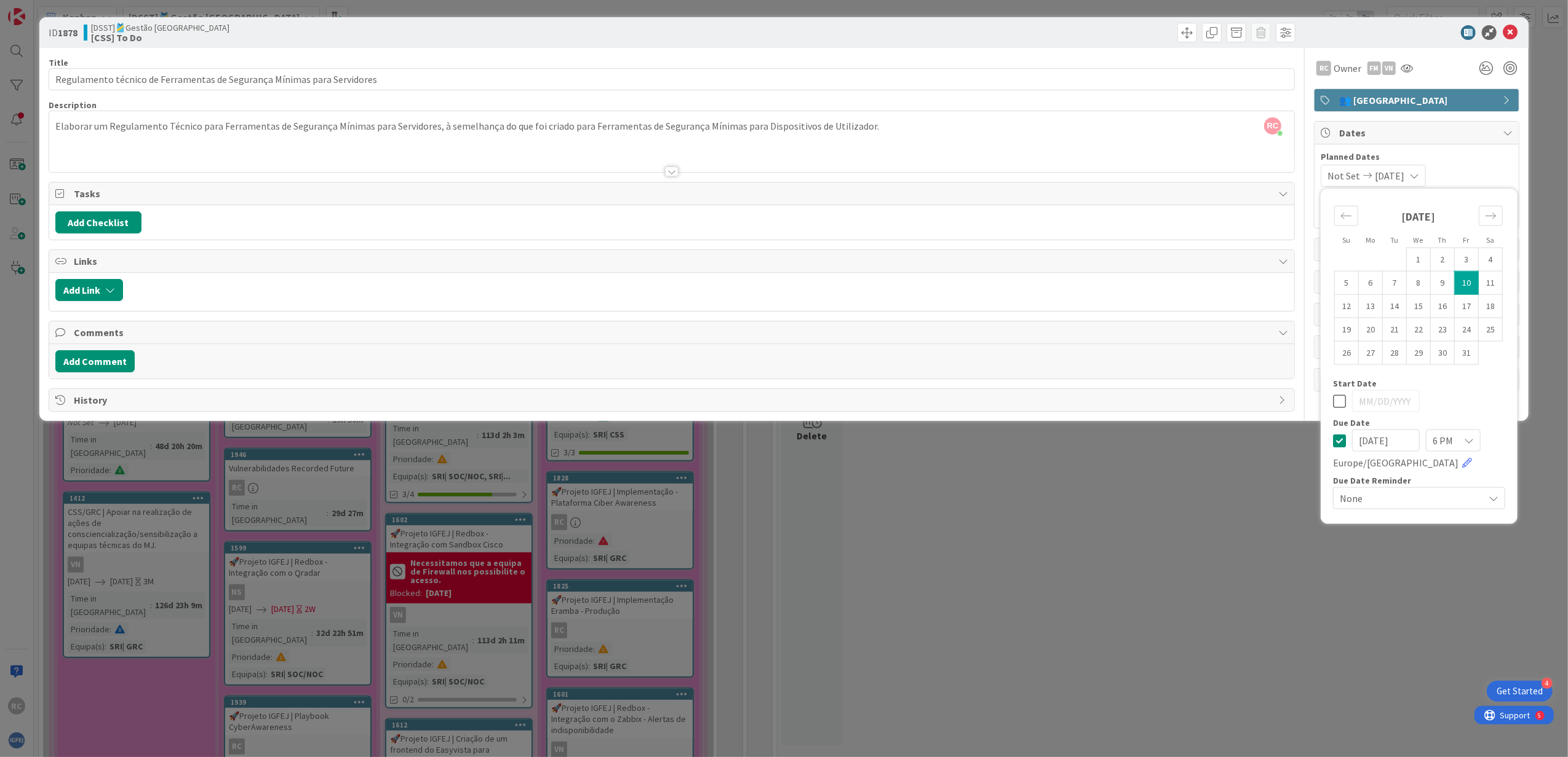
click at [1415, 578] on div "ID 1878 [DSST]🎽Gestão Equipas [CSS] To Do Title 71 / 128 Regulamento técnico de…" at bounding box center [784, 378] width 1568 height 757
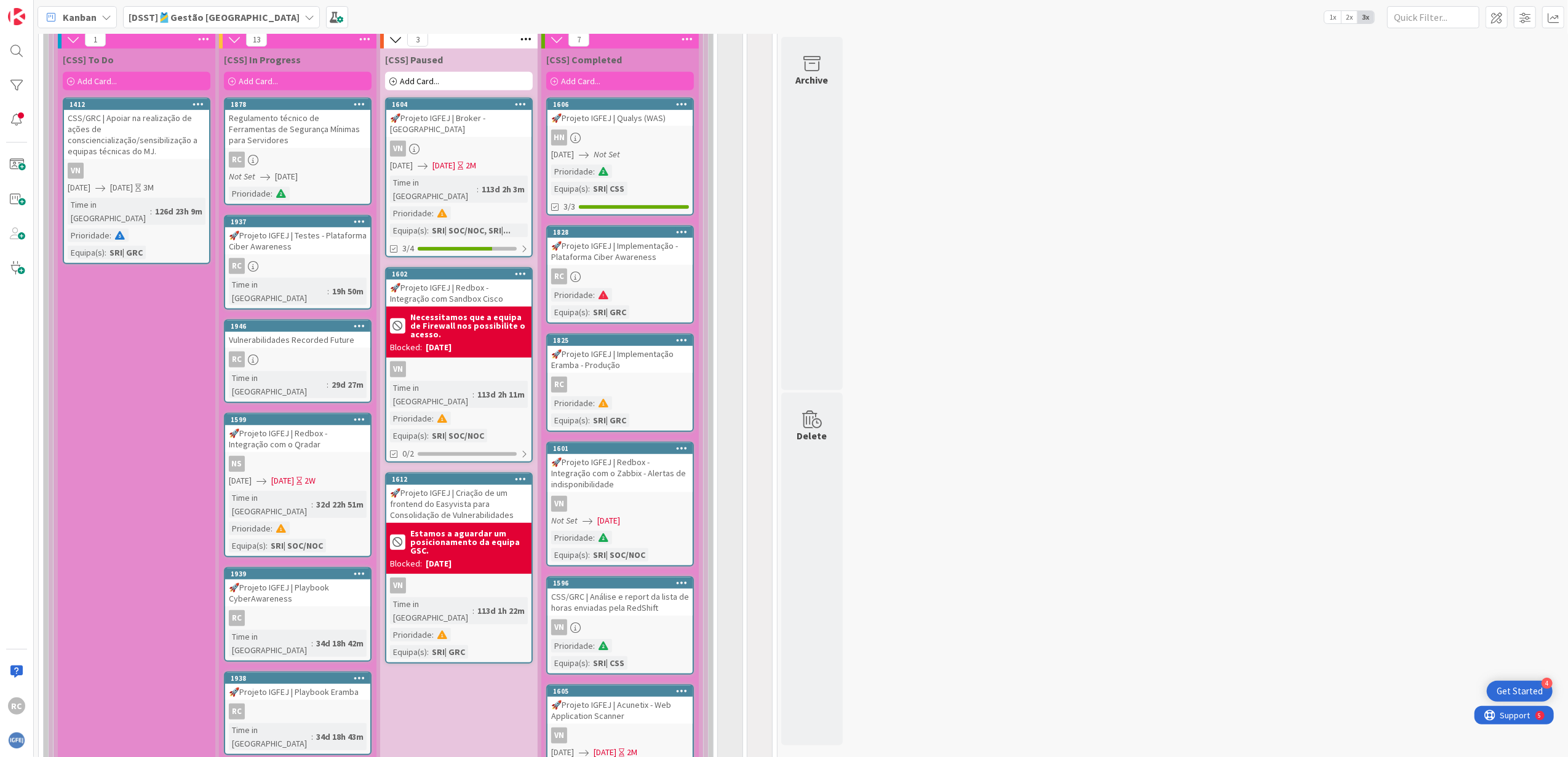
scroll to position [738, 0]
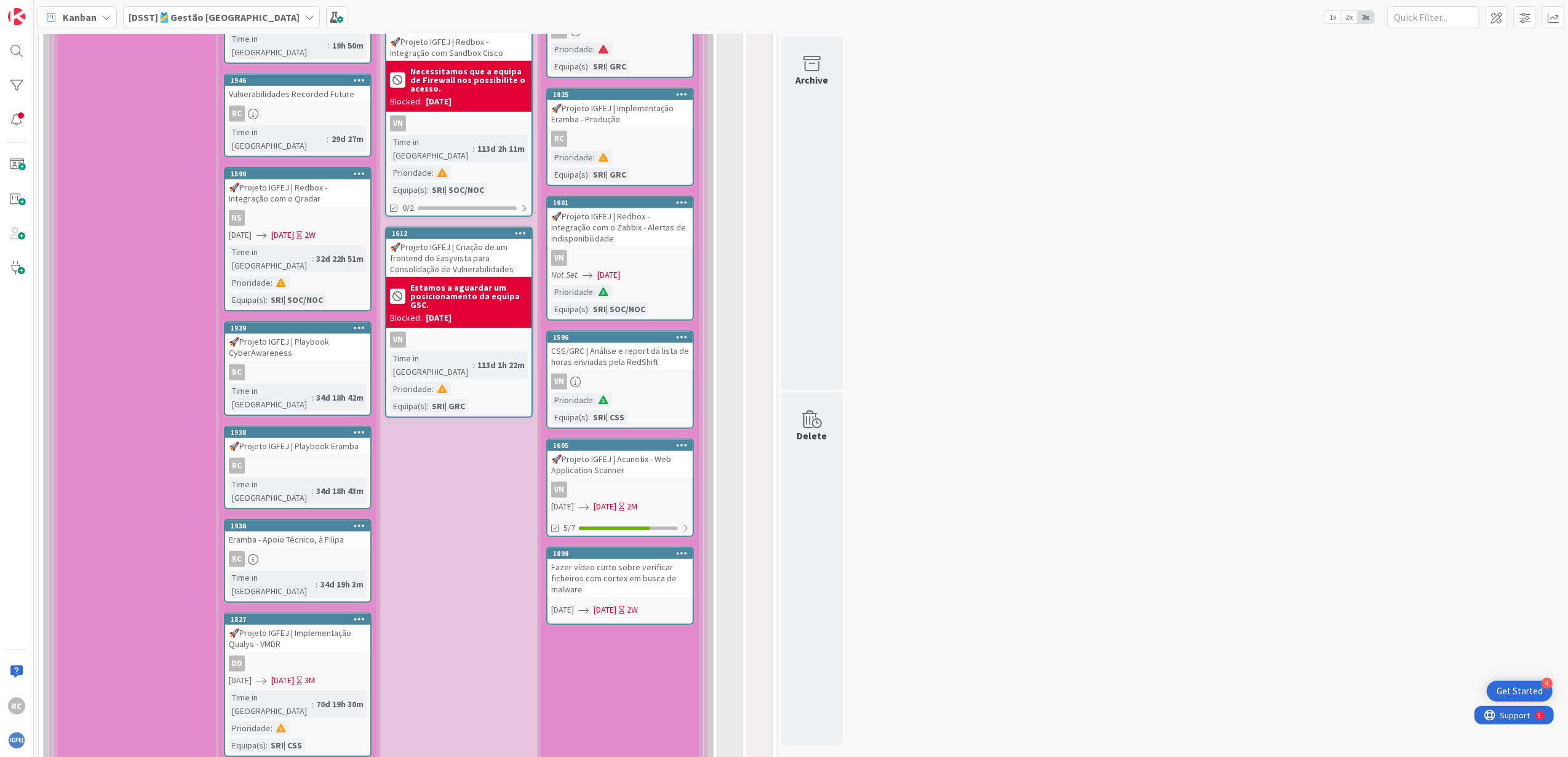
scroll to position [1147, 0]
